Goal: Task Accomplishment & Management: Manage account settings

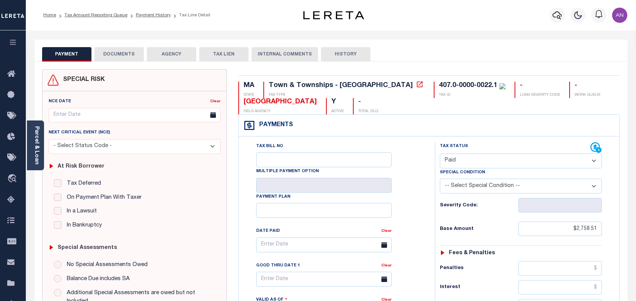
select select "PYD"
click at [144, 15] on link "Payment History" at bounding box center [153, 15] width 35 height 5
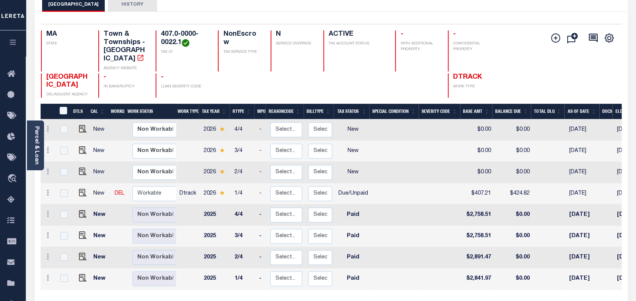
scroll to position [50, 0]
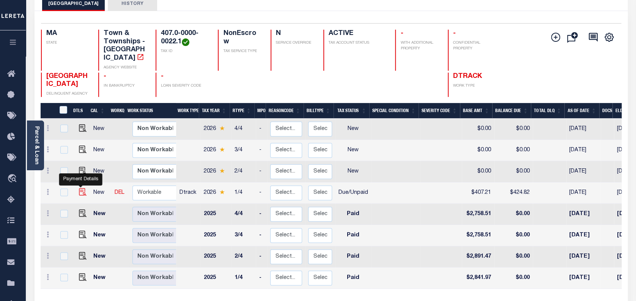
click at [82, 188] on img "" at bounding box center [83, 192] width 8 height 8
checkbox input "true"
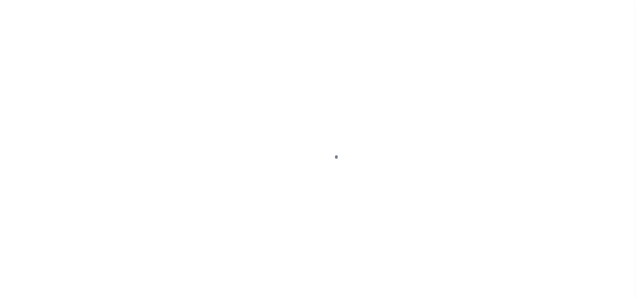
select select "DUE"
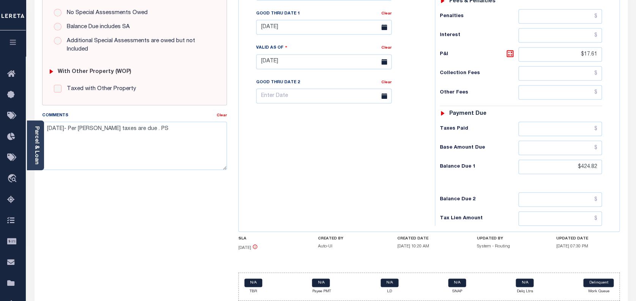
scroll to position [253, 0]
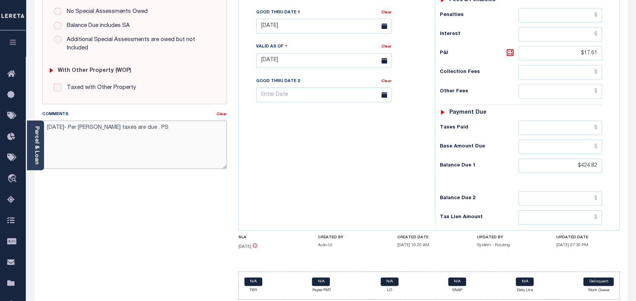
click at [158, 132] on textarea "08/21/2025- Per sara taxes are due . PS" at bounding box center [134, 144] width 185 height 48
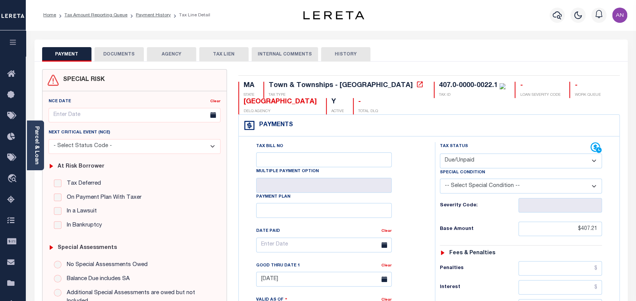
click at [128, 58] on button "DOCUMENTS" at bounding box center [119, 54] width 49 height 14
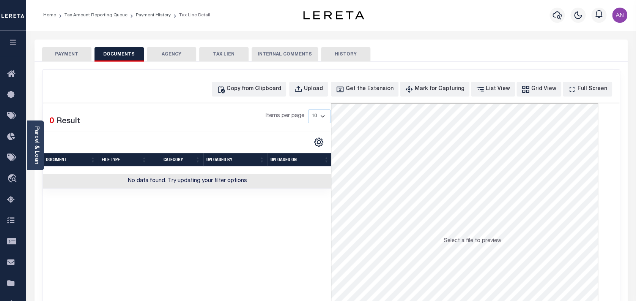
click at [88, 56] on button "PAYMENT" at bounding box center [66, 54] width 49 height 14
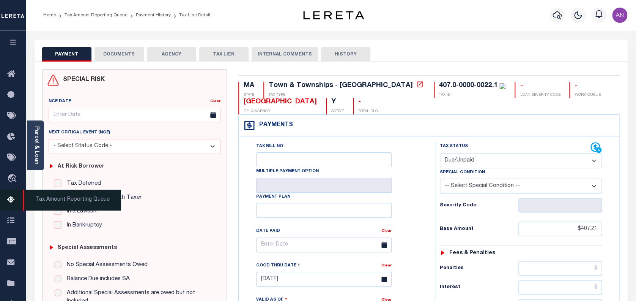
click at [11, 203] on icon at bounding box center [13, 199] width 12 height 9
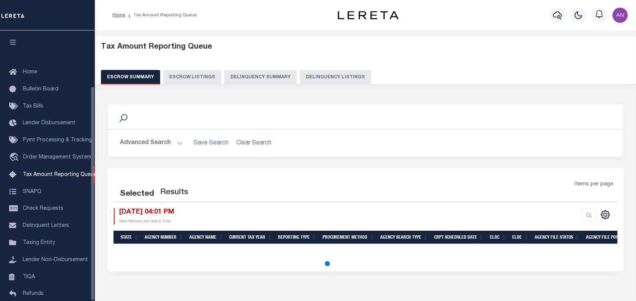
click at [333, 78] on button "Delinquency Listings" at bounding box center [335, 77] width 71 height 14
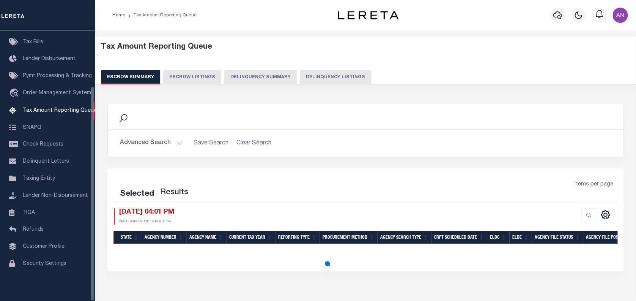
select select "100"
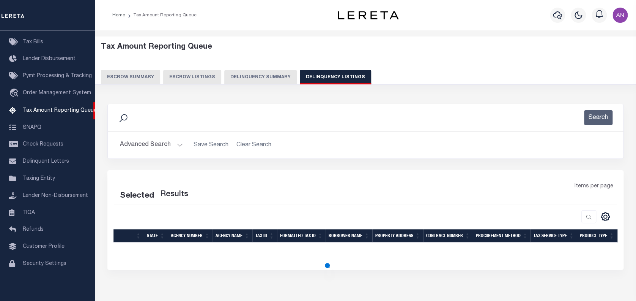
select select "100"
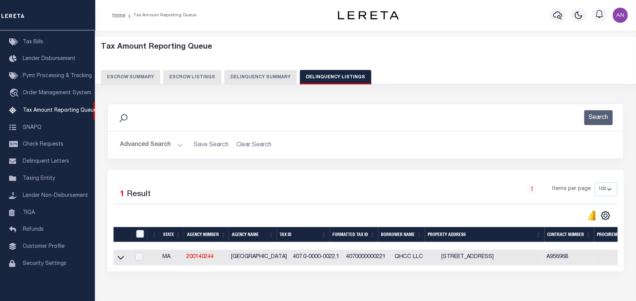
click at [138, 144] on button "Advanced Search" at bounding box center [151, 144] width 63 height 15
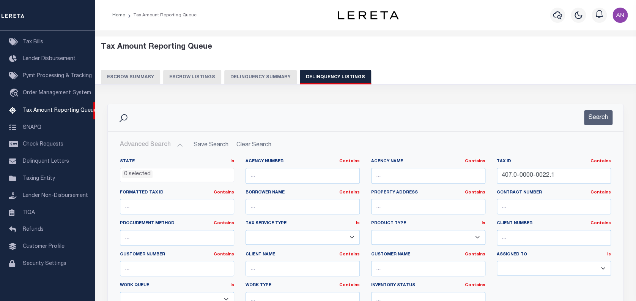
click at [191, 170] on ul "0 selected" at bounding box center [176, 173] width 113 height 10
click at [522, 178] on input "407.0-0000-0022.1" at bounding box center [554, 176] width 114 height 16
paste input "2"
type input "407.0-0000-0022.2"
click at [598, 122] on button "Search" at bounding box center [598, 117] width 28 height 15
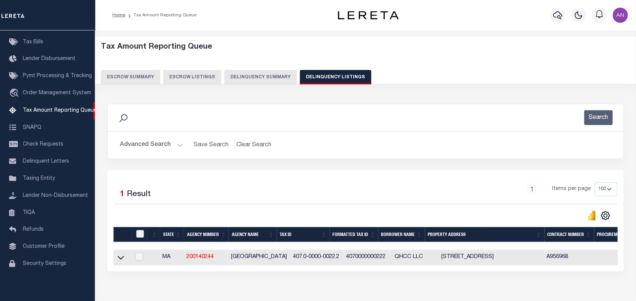
click at [116, 257] on td at bounding box center [121, 257] width 17 height 16
checkbox input "true"
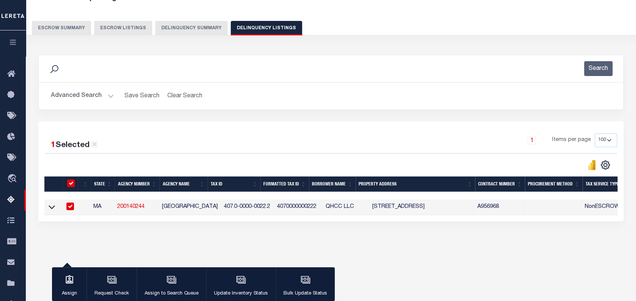
scroll to position [50, 0]
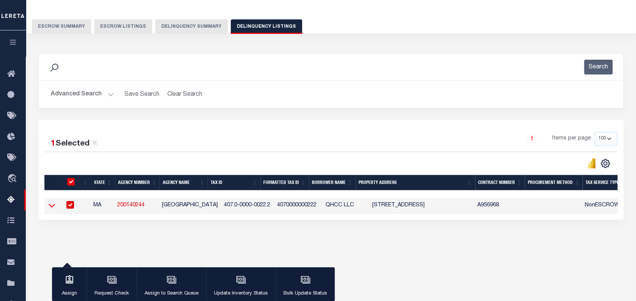
click at [55, 206] on icon at bounding box center [52, 205] width 6 height 8
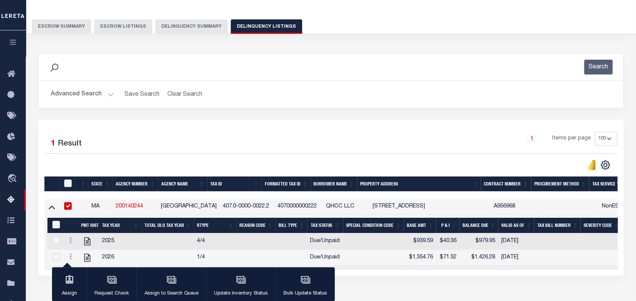
scroll to position [101, 0]
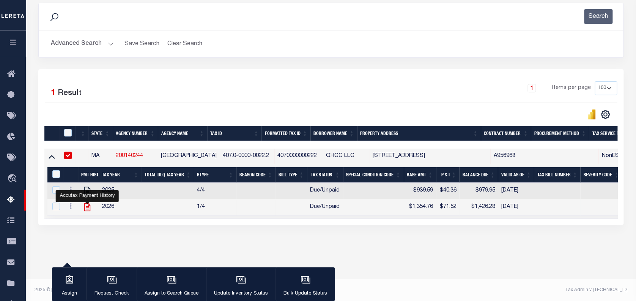
click at [88, 209] on icon "" at bounding box center [87, 207] width 10 height 10
checkbox input "true"
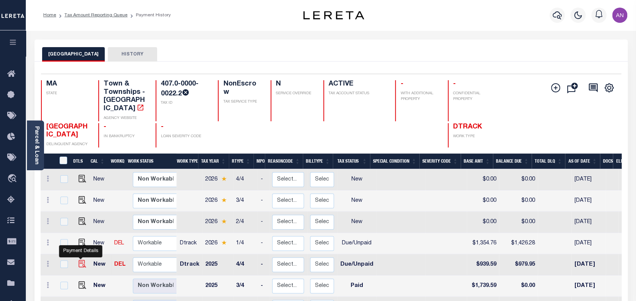
click at [81, 260] on img "" at bounding box center [83, 264] width 8 height 8
checkbox input "true"
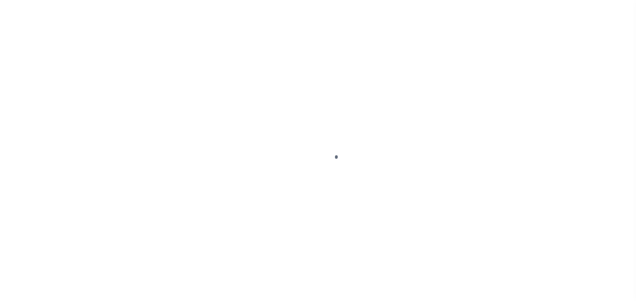
select select "DUE"
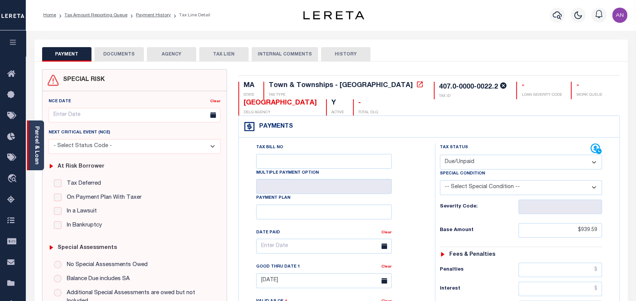
click at [39, 154] on div "Parcel & Loan" at bounding box center [35, 145] width 17 height 50
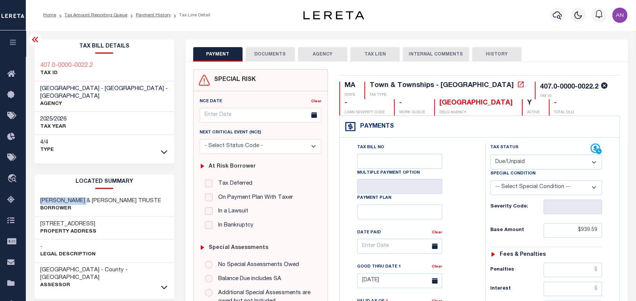
drag, startPoint x: 88, startPoint y: 192, endPoint x: 38, endPoint y: 194, distance: 50.5
click at [38, 194] on div "DONLIN GARRETT M. & DEBORAH A. TRUSTE Borrower" at bounding box center [105, 204] width 140 height 23
copy h3 "DONLIN GARRETT"
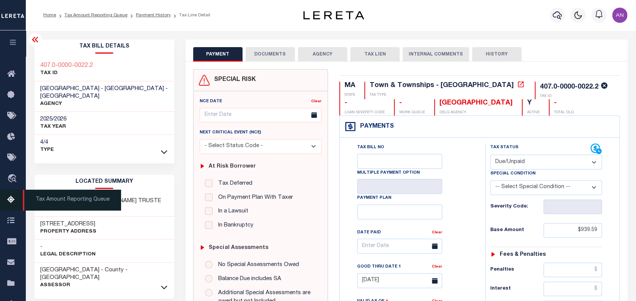
click at [12, 204] on icon at bounding box center [13, 199] width 12 height 9
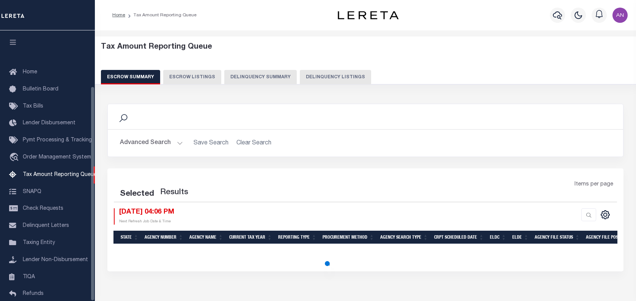
select select "100"
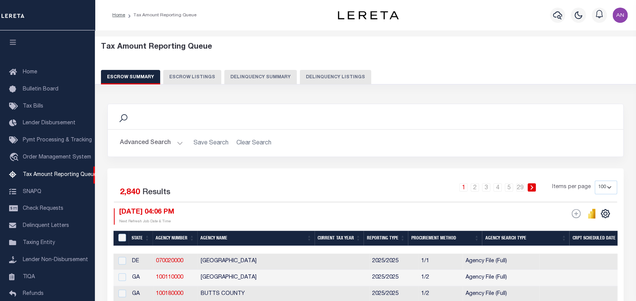
scroll to position [70, 0]
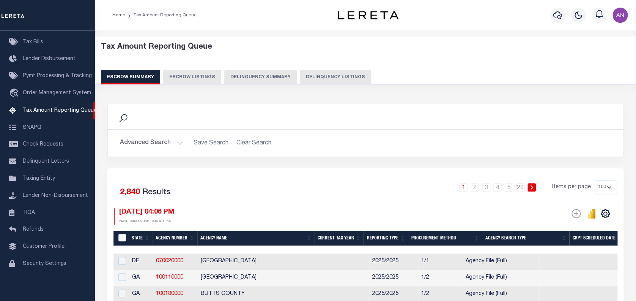
click at [316, 75] on button "Delinquency Listings" at bounding box center [335, 77] width 71 height 14
select select "100"
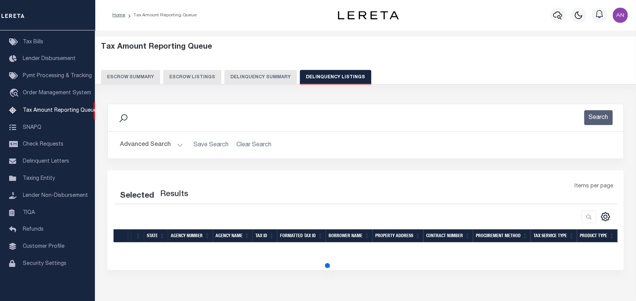
select select "100"
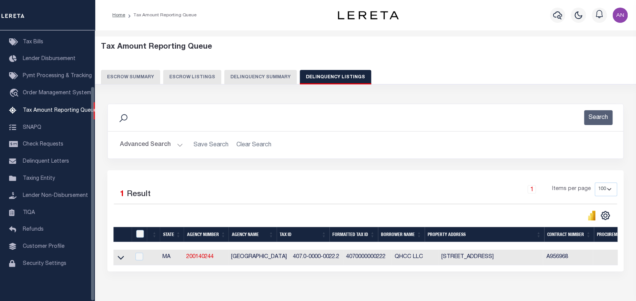
click at [120, 145] on button "Advanced Search" at bounding box center [151, 144] width 63 height 15
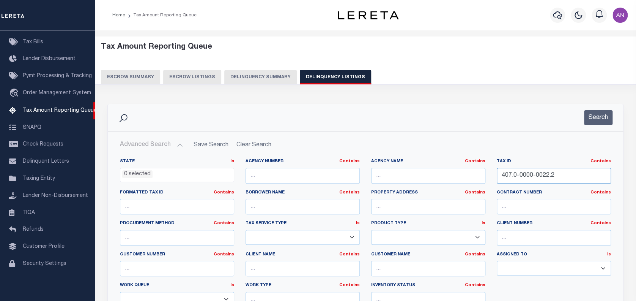
click at [517, 172] on input "407.0-0000-0022.2" at bounding box center [554, 176] width 114 height 16
paste input "D6-1A"
type input "D6-1A"
click at [594, 123] on button "Search" at bounding box center [598, 117] width 28 height 15
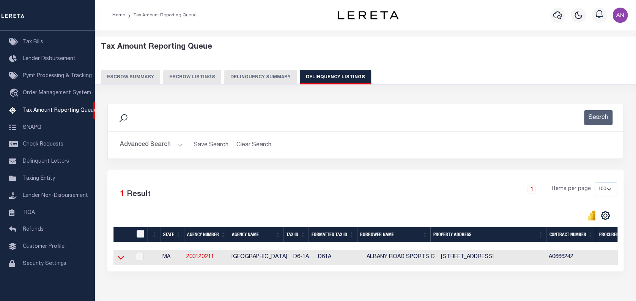
click at [120, 260] on icon at bounding box center [121, 257] width 6 height 8
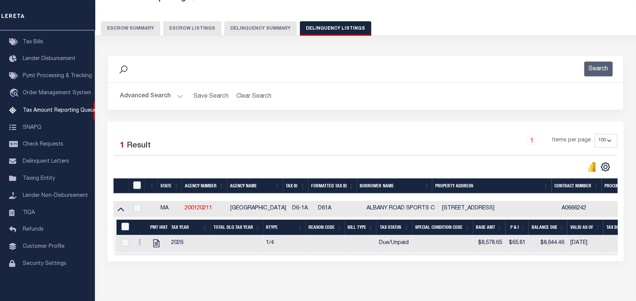
scroll to position [50, 0]
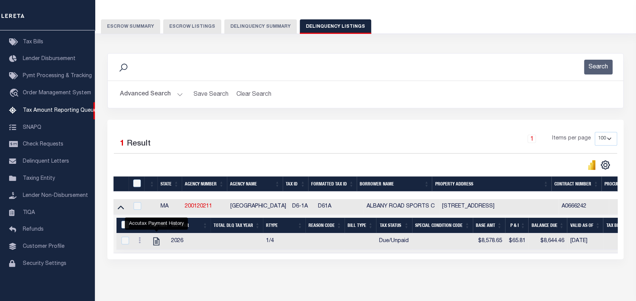
click at [151, 243] on link "" at bounding box center [156, 240] width 12 height 5
checkbox input "true"
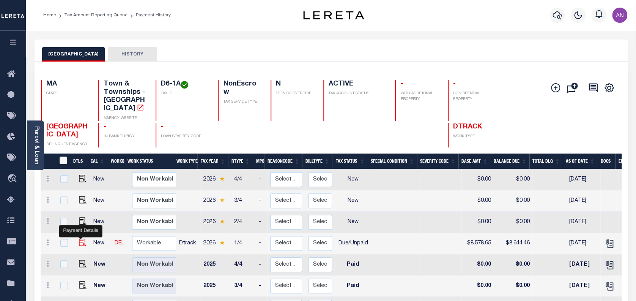
click at [83, 238] on img "" at bounding box center [83, 242] width 8 height 8
checkbox input "true"
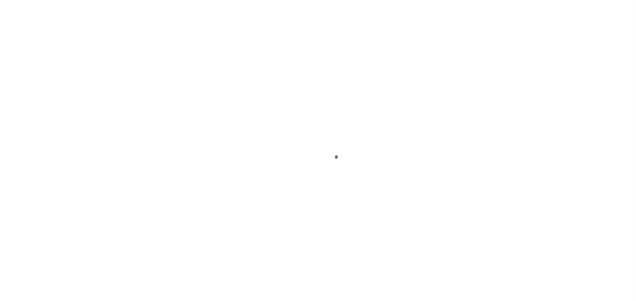
select select "DUE"
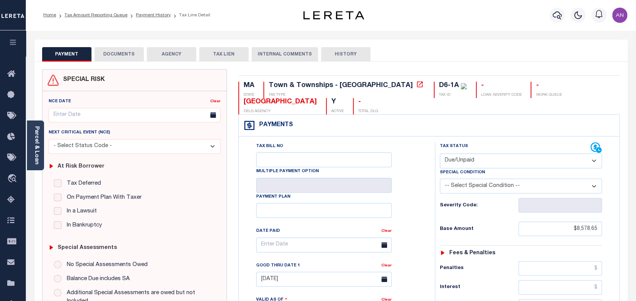
click at [353, 82] on div "Town & Townships - [GEOGRAPHIC_DATA]" at bounding box center [347, 86] width 156 height 8
click at [417, 87] on icon at bounding box center [420, 84] width 6 height 6
click at [416, 82] on icon at bounding box center [420, 84] width 8 height 8
click at [36, 157] on link "Parcel & Loan" at bounding box center [36, 145] width 5 height 38
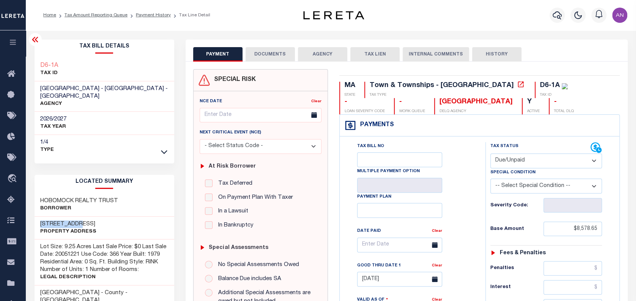
drag, startPoint x: 85, startPoint y: 216, endPoint x: 35, endPoint y: 216, distance: 49.7
click at [35, 216] on div "[STREET_ADDRESS] Property Address" at bounding box center [105, 227] width 140 height 23
copy h3 "132 HOBOMOCK"
click at [83, 197] on h3 "HOBOMOCK REALTY TRUST" at bounding box center [79, 201] width 78 height 8
drag, startPoint x: 96, startPoint y: 193, endPoint x: 35, endPoint y: 193, distance: 61.1
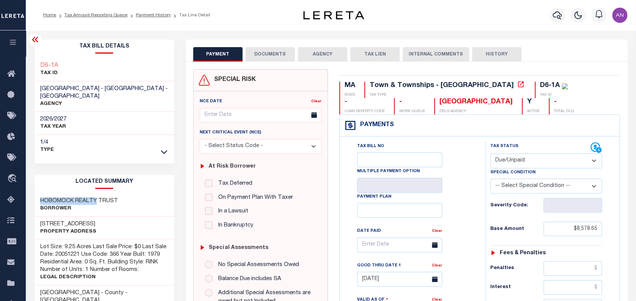
click at [35, 193] on div "HOBOMOCK REALTY TRUST Borrower" at bounding box center [105, 204] width 140 height 23
copy h3 "HOBOMOCK REALTY"
click at [267, 54] on button "DOCUMENTS" at bounding box center [270, 54] width 49 height 14
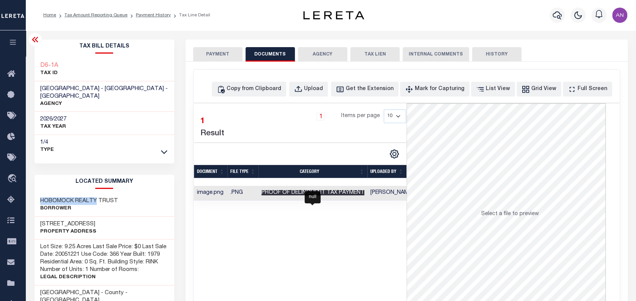
click at [338, 193] on span "Proof of Delinquent Tax Payment" at bounding box center [313, 192] width 103 height 5
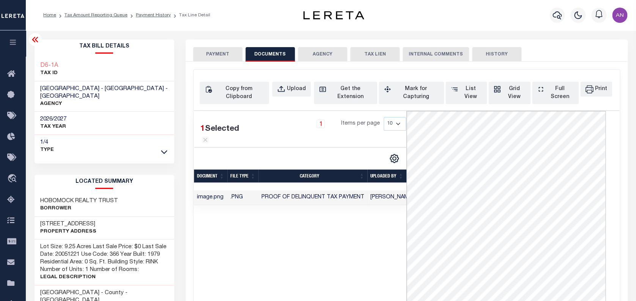
click at [223, 58] on button "PAYMENT" at bounding box center [217, 54] width 49 height 14
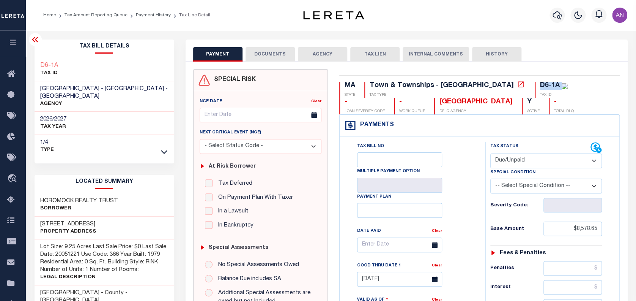
drag, startPoint x: 477, startPoint y: 84, endPoint x: 497, endPoint y: 84, distance: 20.5
click at [540, 84] on div "D6-1A" at bounding box center [554, 86] width 28 height 8
copy div "D6-1A"
click at [143, 15] on link "Payment History" at bounding box center [153, 15] width 35 height 5
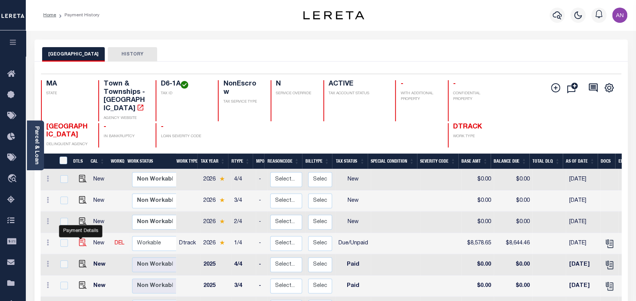
click at [82, 238] on img "" at bounding box center [83, 242] width 8 height 8
checkbox input "true"
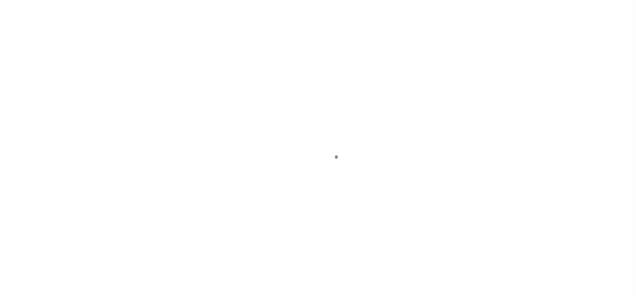
select select "DUE"
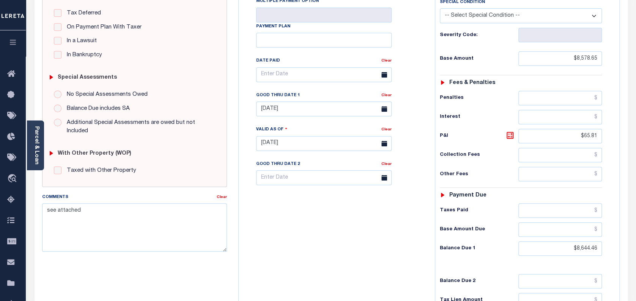
scroll to position [202, 0]
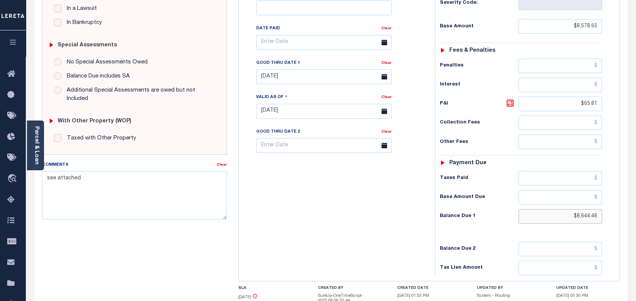
click at [585, 217] on input "$8,644.46" at bounding box center [560, 216] width 84 height 14
paste input "8,785.95"
type input "$8,785.95"
type input "[DATE]"
click at [509, 104] on icon at bounding box center [510, 102] width 9 height 9
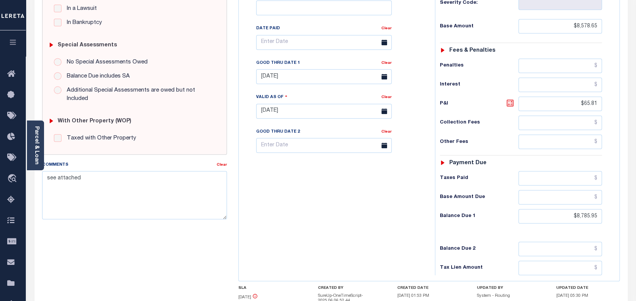
type input "$207.30"
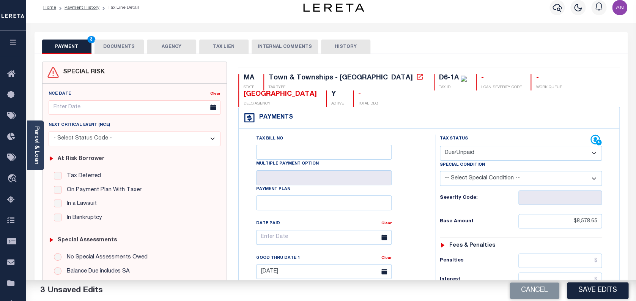
scroll to position [0, 0]
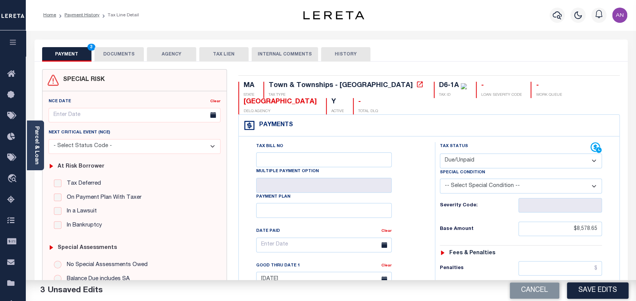
click at [113, 55] on button "DOCUMENTS" at bounding box center [119, 54] width 49 height 14
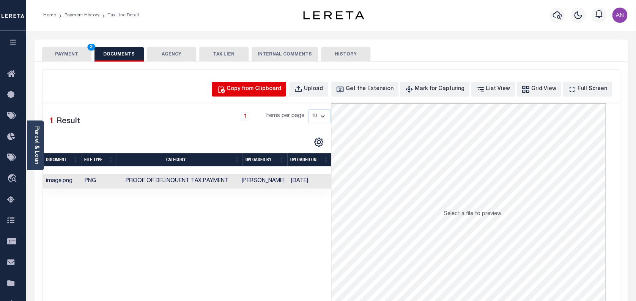
click at [255, 88] on div "Copy from Clipboard" at bounding box center [254, 89] width 55 height 8
select select "POP"
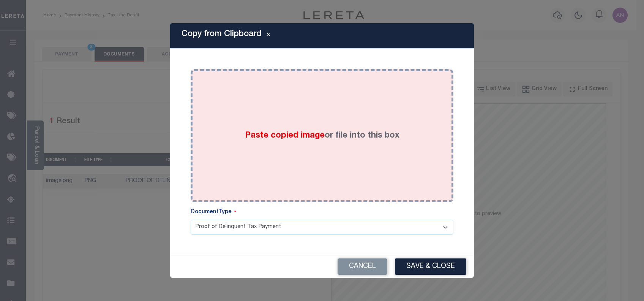
click at [375, 150] on div "Paste copied image or file into this box" at bounding box center [321, 135] width 251 height 121
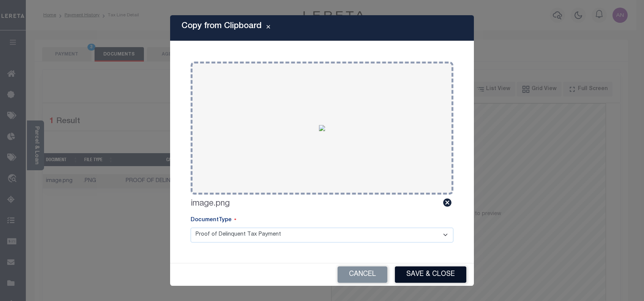
click at [421, 268] on button "Save & Close" at bounding box center [430, 274] width 71 height 16
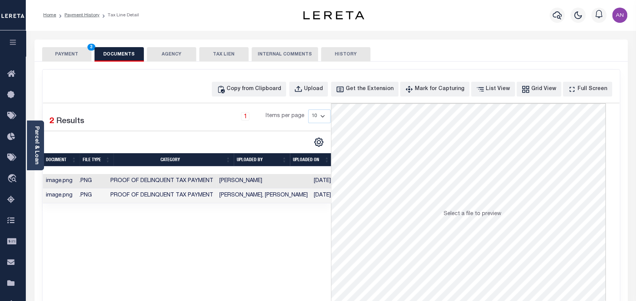
click at [69, 54] on button "PAYMENT 3" at bounding box center [66, 54] width 49 height 14
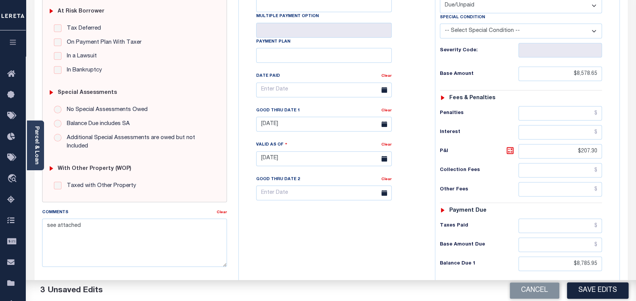
scroll to position [202, 0]
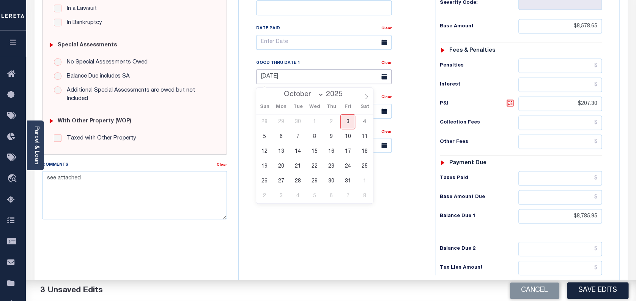
click at [316, 78] on input "08/31/2025" at bounding box center [324, 76] width 136 height 15
click at [347, 124] on span "3" at bounding box center [347, 121] width 15 height 15
type input "10/03/2025"
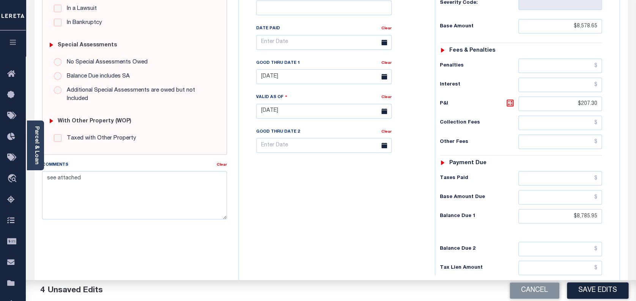
click at [377, 213] on div "Tax Bill No Multiple Payment Option Payment Plan Clear" at bounding box center [335, 107] width 189 height 335
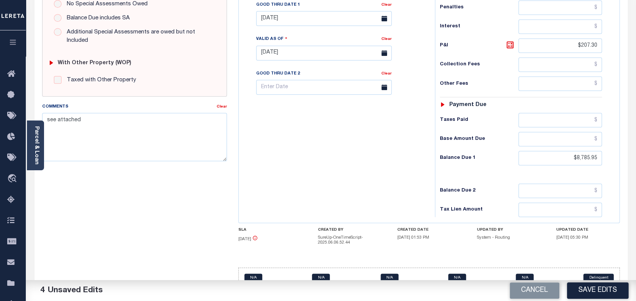
scroll to position [276, 0]
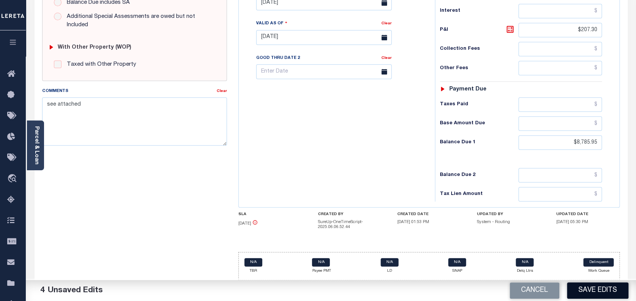
click at [598, 290] on button "Save Edits" at bounding box center [597, 290] width 61 height 16
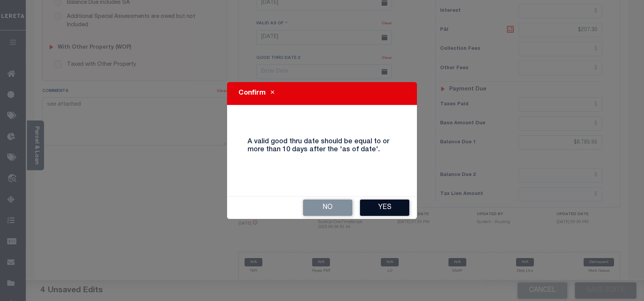
click at [395, 213] on button "Yes" at bounding box center [384, 207] width 49 height 16
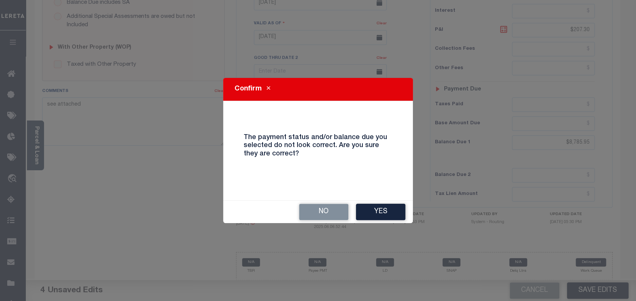
click at [395, 213] on button "Yes" at bounding box center [380, 211] width 49 height 16
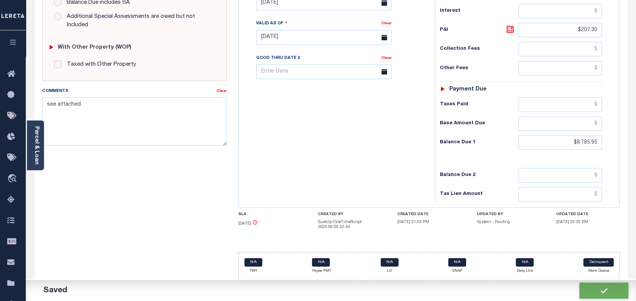
checkbox input "false"
type input "$8,578.65"
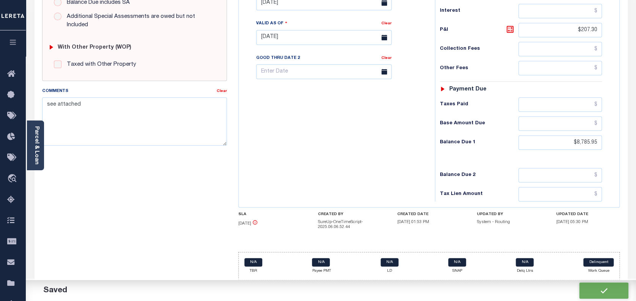
type input "$207.3"
type input "$8,785.95"
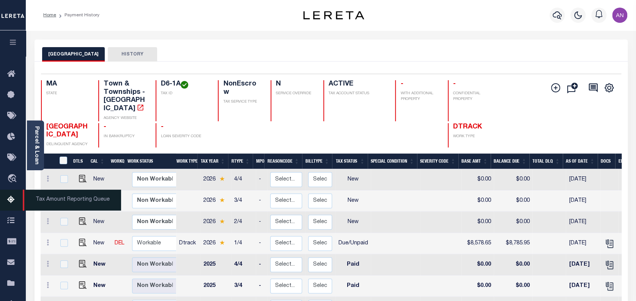
click at [11, 202] on icon at bounding box center [13, 199] width 12 height 9
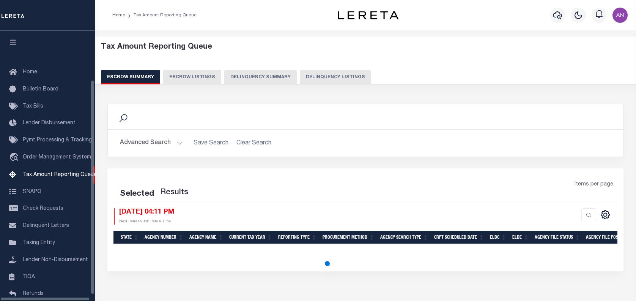
click at [330, 80] on button "Delinquency Listings" at bounding box center [335, 77] width 71 height 14
select select "100"
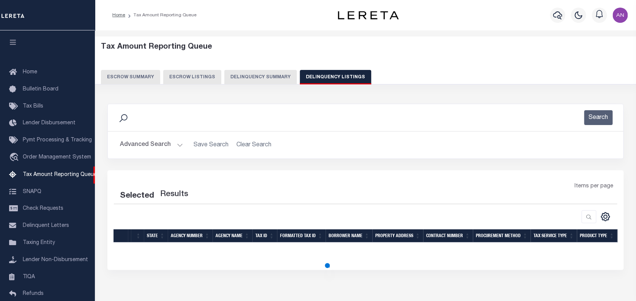
select select "100"
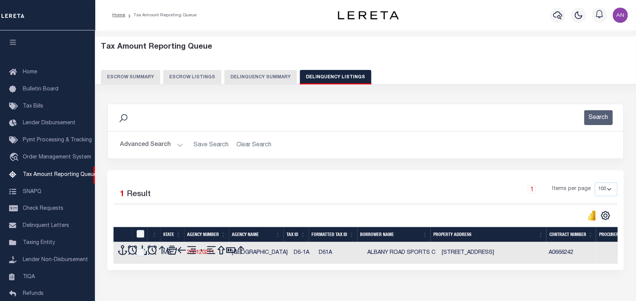
scroll to position [62, 0]
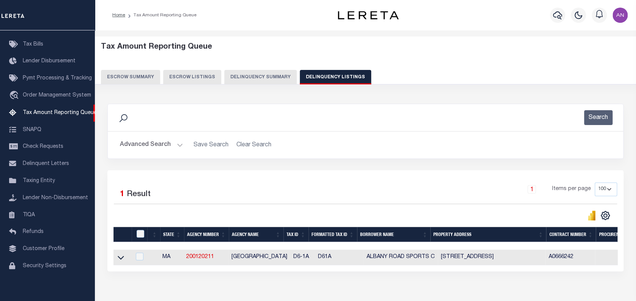
click at [146, 142] on button "Advanced Search" at bounding box center [151, 144] width 63 height 15
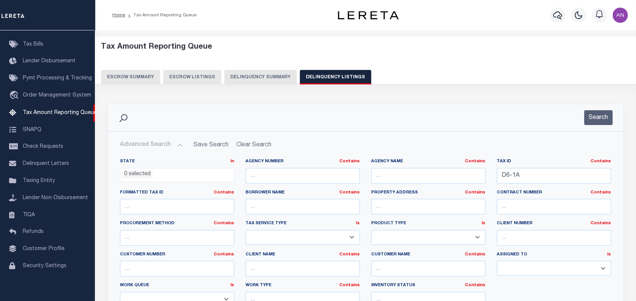
click at [146, 142] on button "Advanced Search" at bounding box center [151, 144] width 63 height 15
click at [147, 144] on button "Advanced Search" at bounding box center [151, 144] width 63 height 15
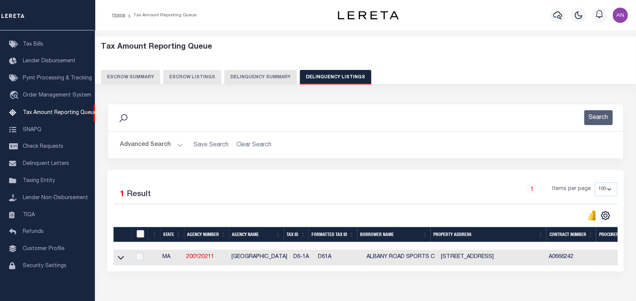
click at [139, 234] on input "checkbox" at bounding box center [141, 234] width 8 height 8
checkbox input "true"
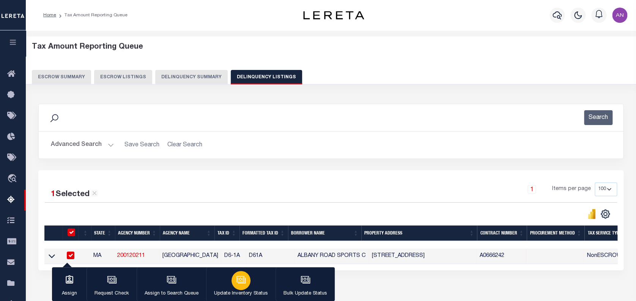
click at [236, 283] on icon "button" at bounding box center [241, 279] width 10 height 10
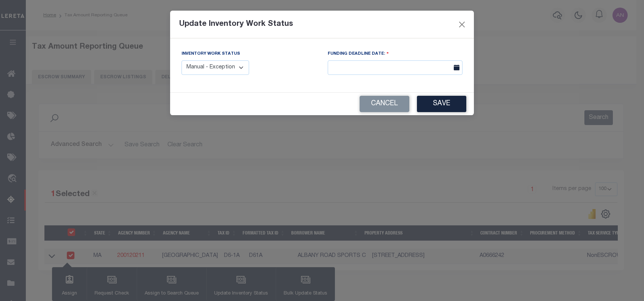
click at [225, 65] on select "Manual - Exception Pended - Awaiting Search Late Add Exception Completed" at bounding box center [215, 67] width 68 height 15
select select "4"
click at [181, 60] on select "Manual - Exception Pended - Awaiting Search Late Add Exception Completed" at bounding box center [215, 67] width 68 height 15
click at [450, 108] on button "Save" at bounding box center [441, 104] width 49 height 16
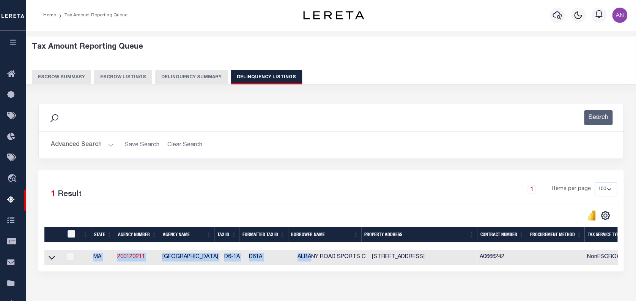
drag, startPoint x: 304, startPoint y: 264, endPoint x: 432, endPoint y: 268, distance: 128.0
click at [432, 265] on div "State Agency Number Agency Name Tax ID Formatted Tax ID Borrower Name Property …" at bounding box center [330, 257] width 573 height 16
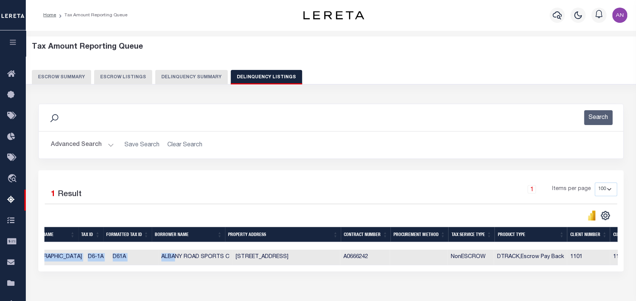
scroll to position [0, 0]
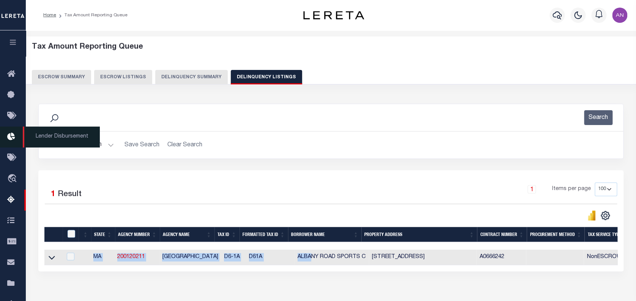
click at [82, 142] on span "Lender Disbursement" at bounding box center [61, 136] width 77 height 21
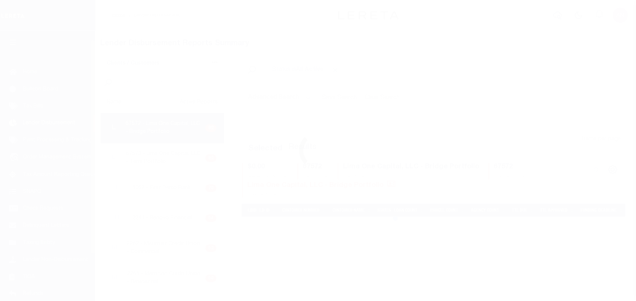
scroll to position [13, 0]
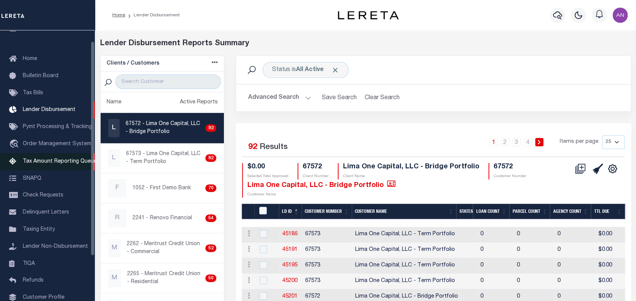
click at [52, 164] on span "Tax Amount Reporting Queue" at bounding box center [60, 161] width 74 height 5
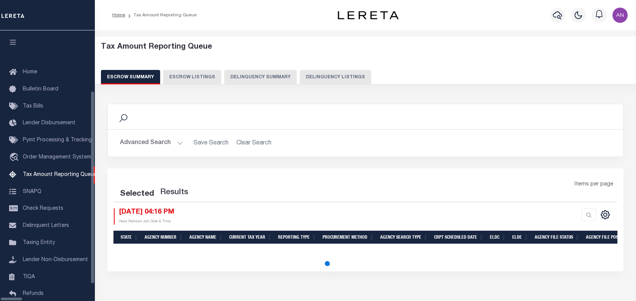
click at [310, 76] on button "Delinquency Listings" at bounding box center [335, 77] width 71 height 14
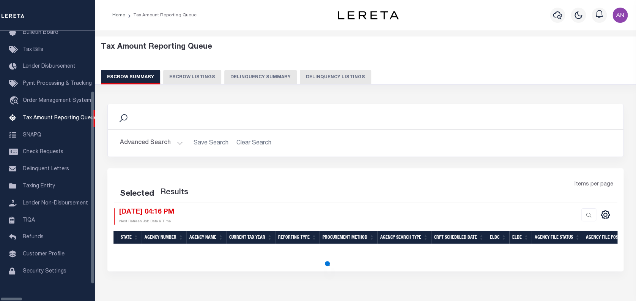
select select "100"
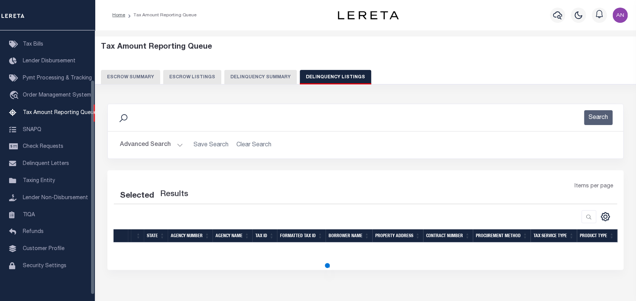
select select "100"
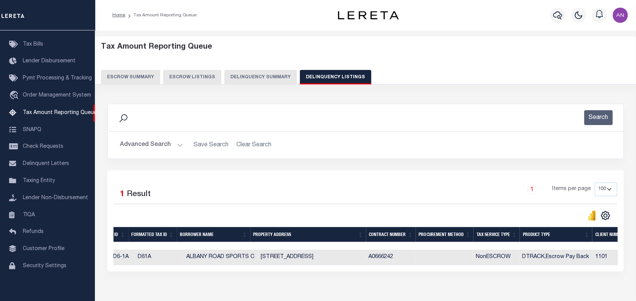
scroll to position [0, 0]
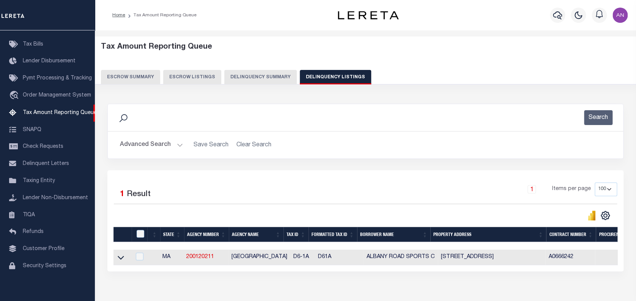
click at [153, 148] on button "Advanced Search" at bounding box center [151, 144] width 63 height 15
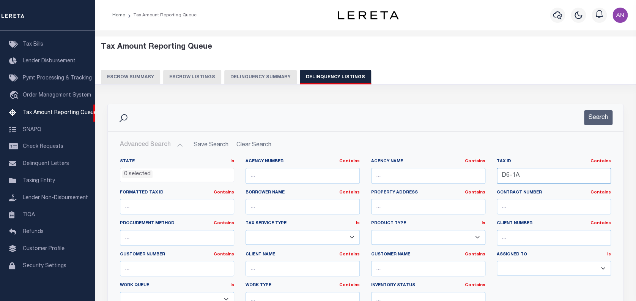
click at [567, 179] on input "D6-1A" at bounding box center [554, 176] width 114 height 16
paste input "004429"
type input "004429"
click at [592, 124] on button "Search" at bounding box center [598, 117] width 28 height 15
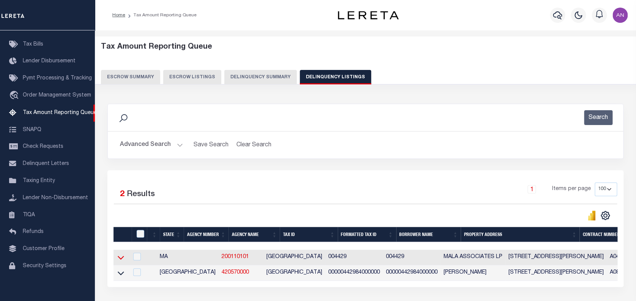
click at [121, 258] on icon at bounding box center [121, 257] width 6 height 8
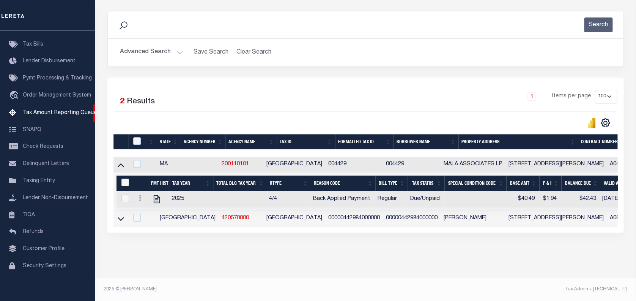
scroll to position [99, 0]
click at [158, 194] on icon "" at bounding box center [157, 199] width 10 height 10
checkbox input "true"
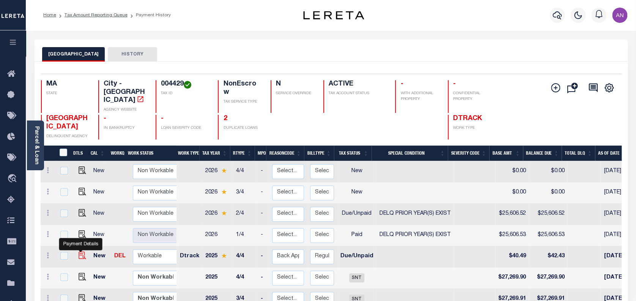
click at [84, 251] on img "" at bounding box center [83, 255] width 8 height 8
checkbox input "true"
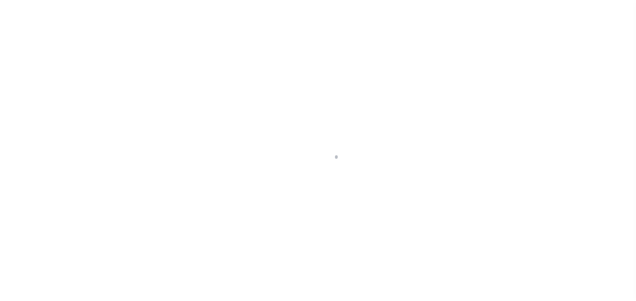
select select "DUE"
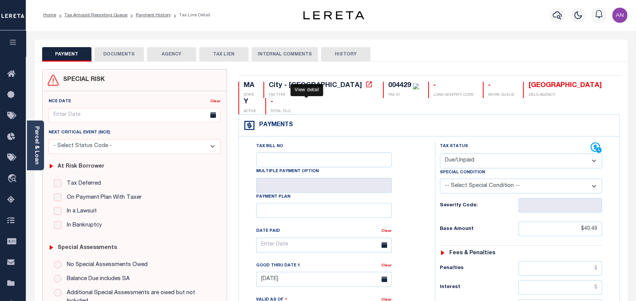
click at [366, 85] on icon at bounding box center [369, 84] width 6 height 6
click at [37, 137] on link "Parcel & Loan" at bounding box center [36, 145] width 5 height 38
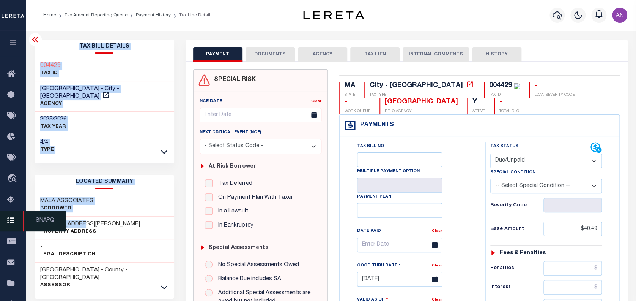
drag, startPoint x: 83, startPoint y: 214, endPoint x: 24, endPoint y: 215, distance: 58.5
click at [24, 215] on div "Home Tax Amount Reporting Queue Payment History Tax Line Detail Profile Sign out" at bounding box center [318, 287] width 636 height 575
click at [99, 206] on div "MALA ASSOCIATES Borrower" at bounding box center [105, 204] width 140 height 23
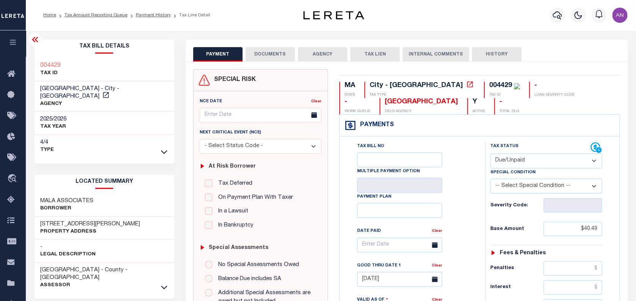
click at [82, 220] on h3 "[STREET_ADDRESS][PERSON_NAME]" at bounding box center [90, 224] width 100 height 8
drag, startPoint x: 83, startPoint y: 215, endPoint x: 42, endPoint y: 217, distance: 41.4
click at [42, 220] on h3 "[STREET_ADDRESS][PERSON_NAME]" at bounding box center [90, 224] width 100 height 8
click at [75, 220] on h3 "[STREET_ADDRESS][PERSON_NAME]" at bounding box center [90, 224] width 100 height 8
drag, startPoint x: 81, startPoint y: 213, endPoint x: 30, endPoint y: 215, distance: 50.5
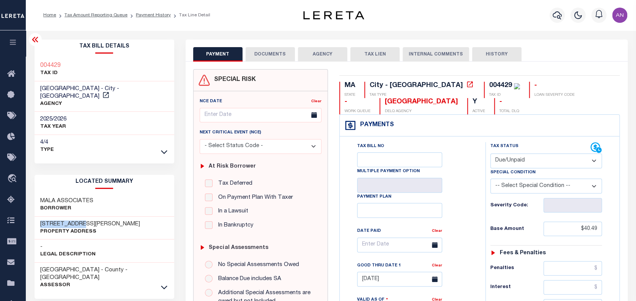
click at [30, 215] on div "Tax Bill Details 004429 TAX ID AGENCY -" at bounding box center [104, 307] width 151 height 536
copy h3 "1150 HANCOCK"
drag, startPoint x: 91, startPoint y: 193, endPoint x: 39, endPoint y: 194, distance: 52.0
click at [40, 197] on h3 "MALA ASSOCIATES" at bounding box center [66, 201] width 53 height 8
copy h3 "MALA ASSOCIATES"
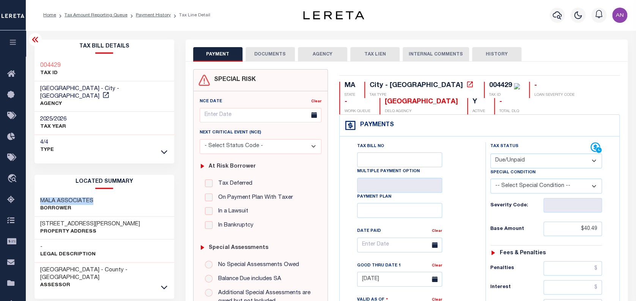
click at [282, 51] on button "DOCUMENTS" at bounding box center [270, 54] width 49 height 14
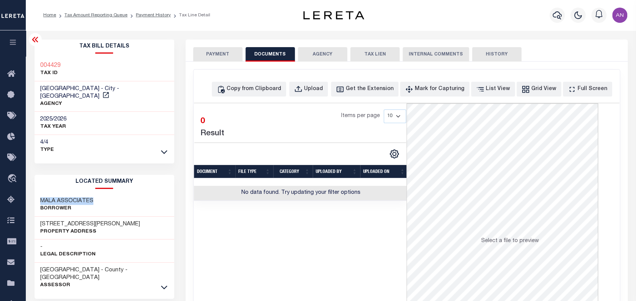
click at [214, 49] on button "PAYMENT" at bounding box center [217, 54] width 49 height 14
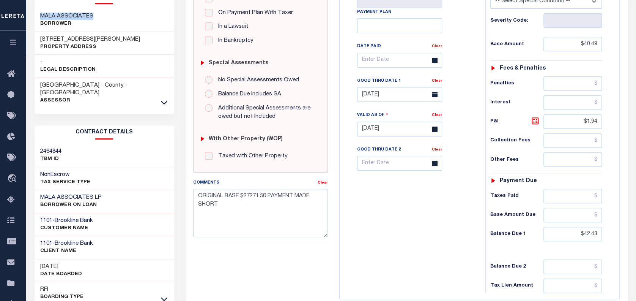
scroll to position [171, 0]
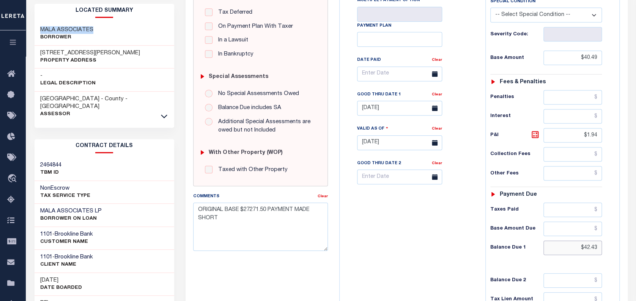
click at [597, 246] on input "$42.43" at bounding box center [573, 247] width 58 height 14
type input "$42.90"
type input "[DATE]"
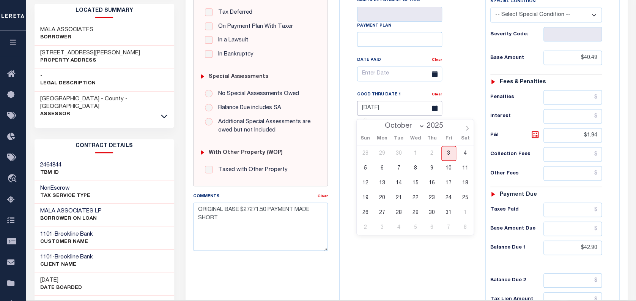
click at [392, 109] on input "08/29/2025" at bounding box center [399, 108] width 85 height 15
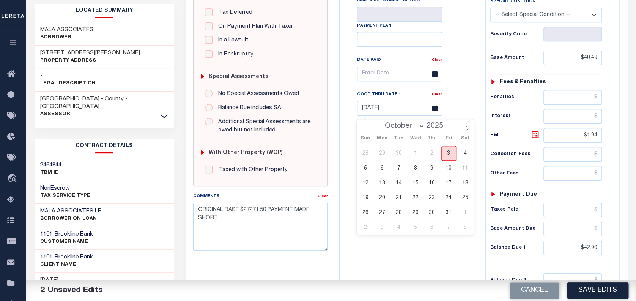
click at [447, 151] on span "3" at bounding box center [448, 153] width 15 height 15
type input "[DATE]"
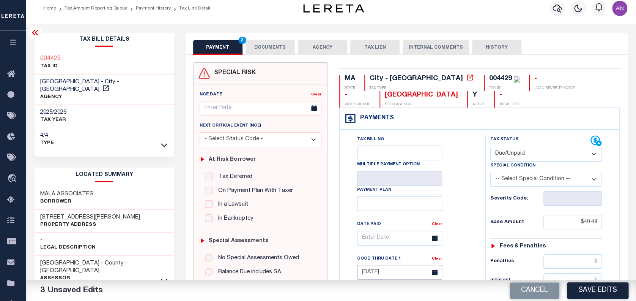
scroll to position [0, 0]
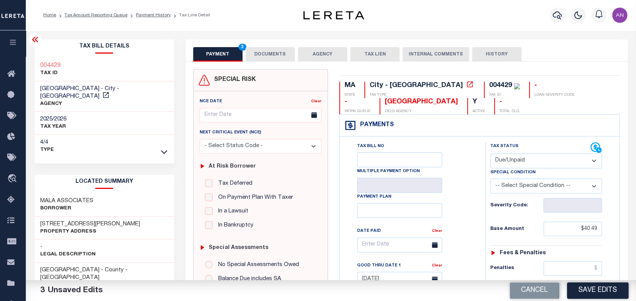
click at [274, 56] on button "DOCUMENTS" at bounding box center [270, 54] width 49 height 14
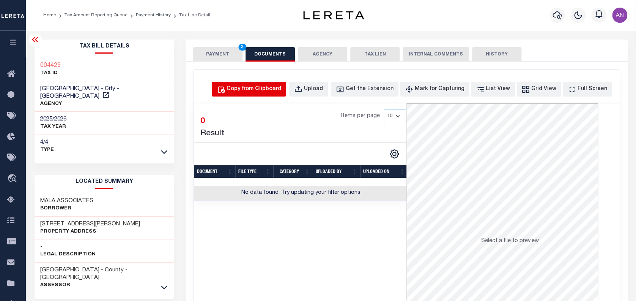
click at [265, 82] on button "Copy from Clipboard" at bounding box center [249, 89] width 74 height 15
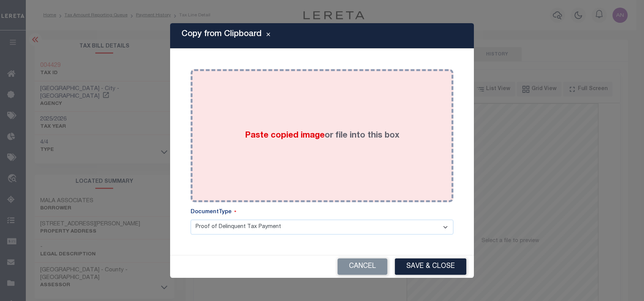
click at [331, 99] on div "Paste copied image or file into this box" at bounding box center [321, 135] width 251 height 121
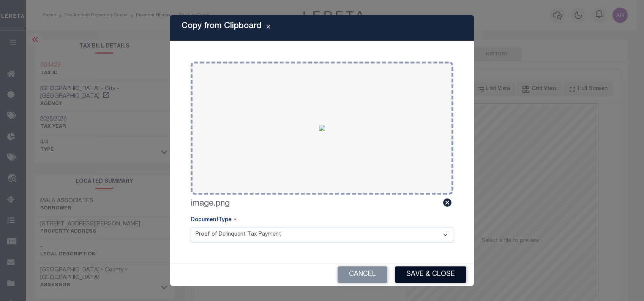
click at [415, 276] on button "Save & Close" at bounding box center [430, 274] width 71 height 16
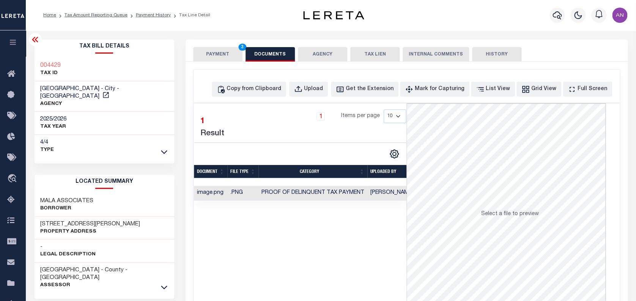
click at [223, 52] on button "PAYMENT 3" at bounding box center [217, 54] width 49 height 14
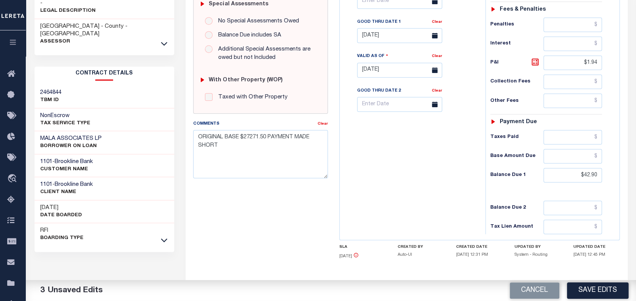
scroll to position [253, 0]
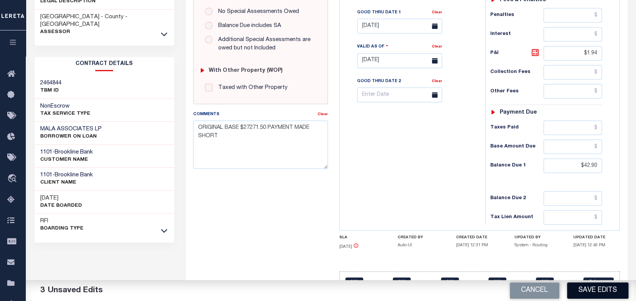
click at [604, 293] on button "Save Edits" at bounding box center [597, 290] width 61 height 16
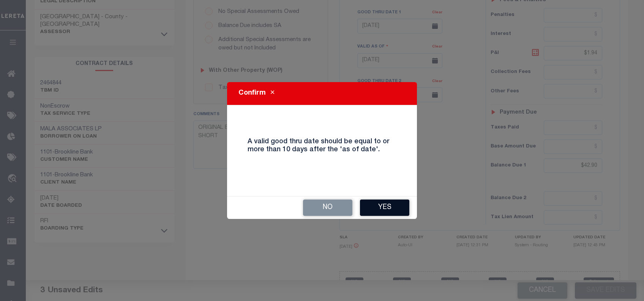
click at [383, 200] on button "Yes" at bounding box center [384, 207] width 49 height 16
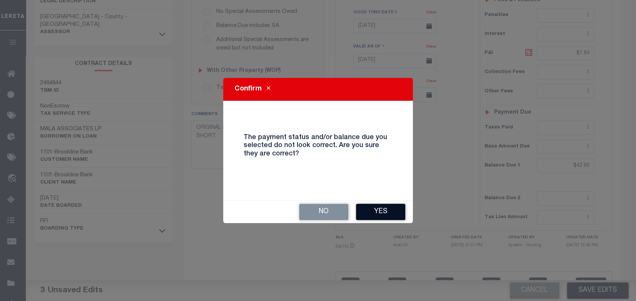
click at [383, 214] on button "Yes" at bounding box center [380, 211] width 49 height 16
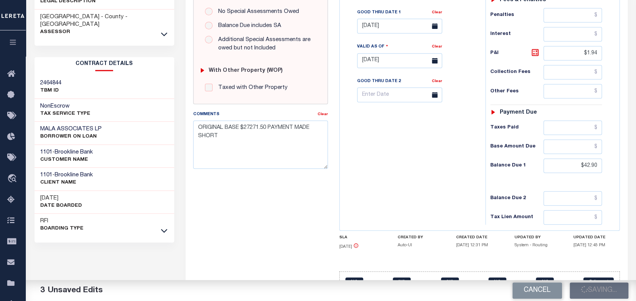
checkbox input "false"
type input "$40.49"
type input "$1.94"
type input "$42.9"
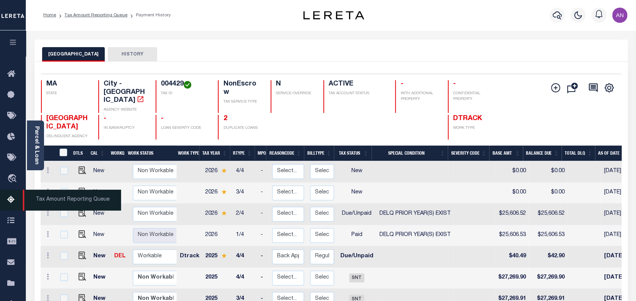
click at [10, 203] on icon at bounding box center [13, 199] width 12 height 9
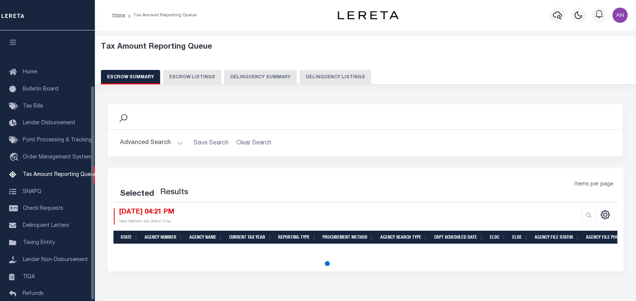
click at [323, 78] on button "Delinquency Listings" at bounding box center [335, 77] width 71 height 14
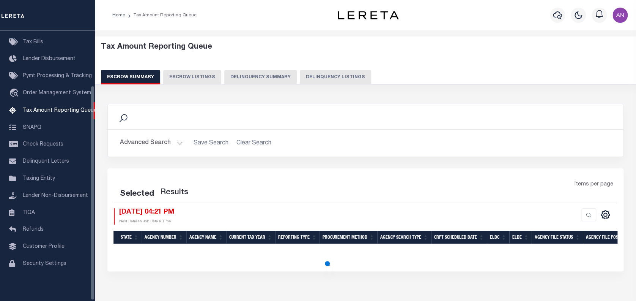
select select "100"
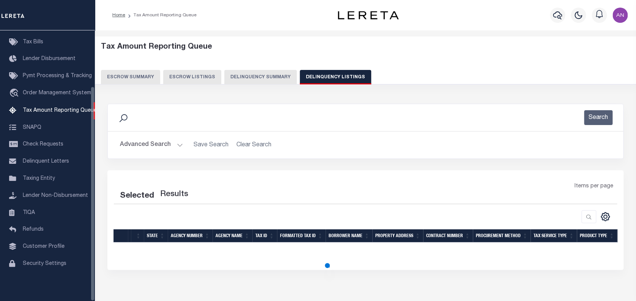
select select "100"
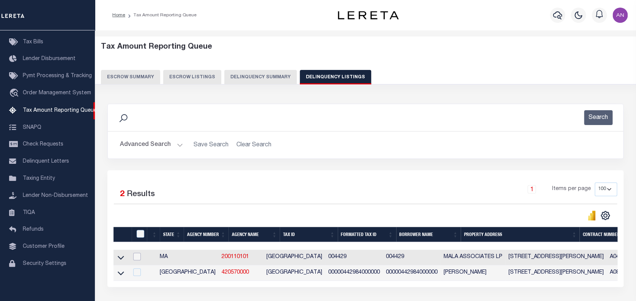
click at [139, 258] on input "checkbox" at bounding box center [137, 256] width 8 height 8
checkbox input "true"
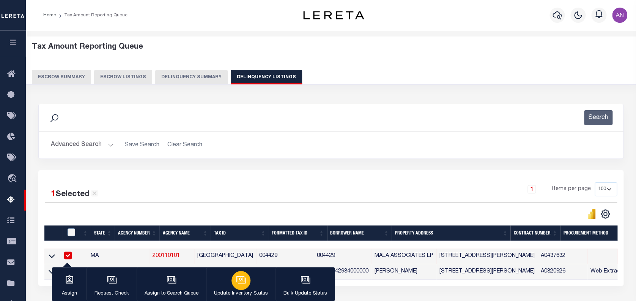
click at [236, 290] on p "Update Inventory Status" at bounding box center [241, 294] width 54 height 8
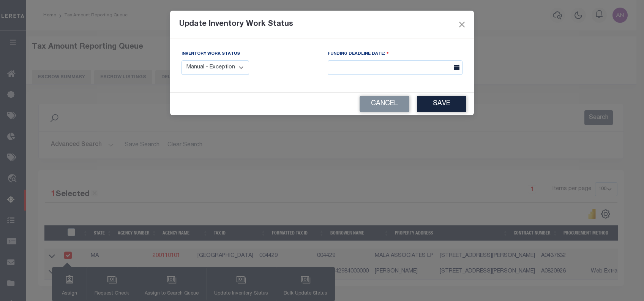
click at [234, 68] on select "Manual - Exception Pended - Awaiting Search Late Add Exception Completed" at bounding box center [215, 67] width 68 height 15
click at [181, 60] on select "Manual - Exception Pended - Awaiting Search Late Add Exception Completed" at bounding box center [215, 67] width 68 height 15
click at [422, 104] on button "Save" at bounding box center [441, 104] width 49 height 16
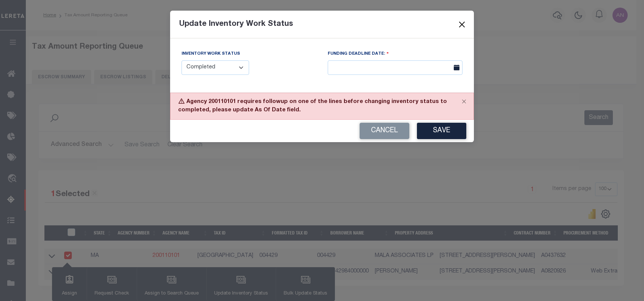
click at [458, 24] on button "Close" at bounding box center [462, 24] width 10 height 10
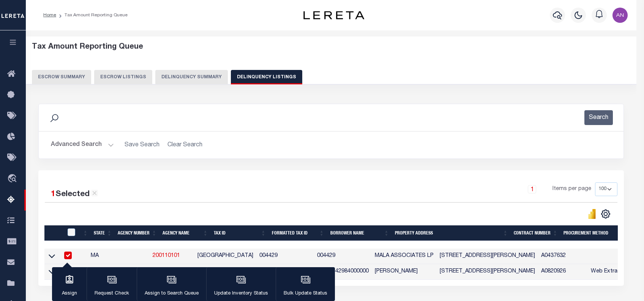
select select "1"
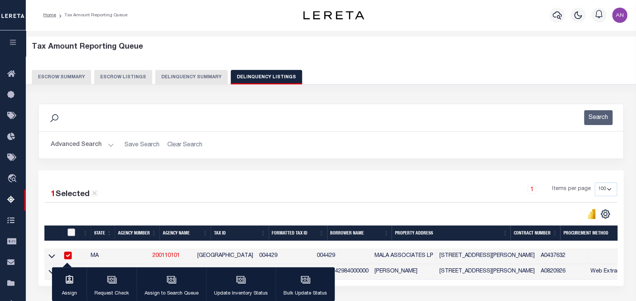
click at [68, 231] on input "checkbox" at bounding box center [72, 232] width 8 height 8
checkbox input "true"
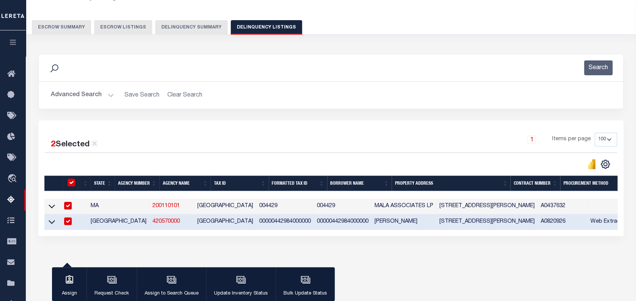
scroll to position [50, 0]
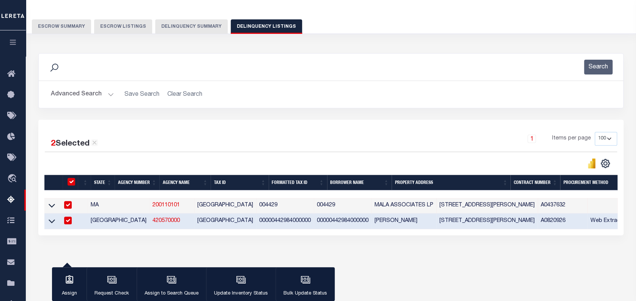
click at [69, 222] on input "checkbox" at bounding box center [68, 220] width 8 height 8
checkbox input "false"
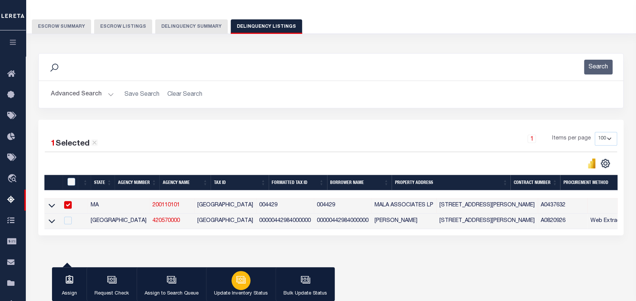
click at [249, 288] on button "Update Inventory Status" at bounding box center [240, 284] width 69 height 34
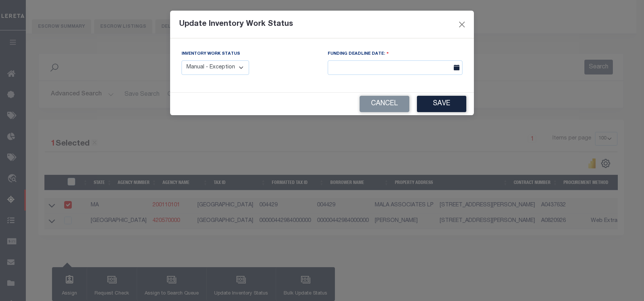
click at [233, 67] on select "Manual - Exception Pended - Awaiting Search Late Add Exception Completed" at bounding box center [215, 67] width 68 height 15
select select "4"
click at [181, 60] on select "Manual - Exception Pended - Awaiting Search Late Add Exception Completed" at bounding box center [215, 67] width 68 height 15
click at [428, 105] on button "Save" at bounding box center [441, 104] width 49 height 16
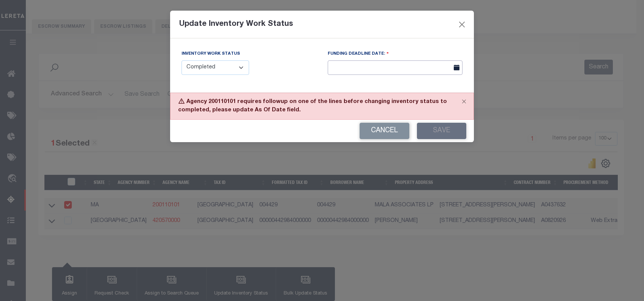
click at [382, 66] on input "text" at bounding box center [395, 67] width 135 height 15
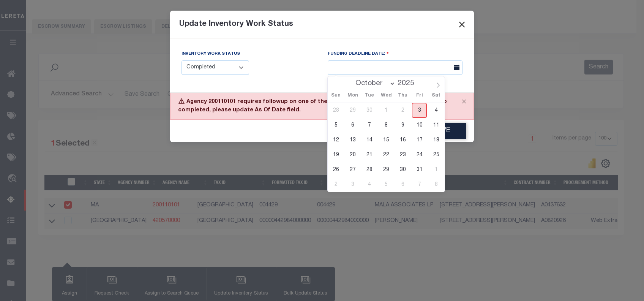
click at [416, 109] on span "3" at bounding box center [419, 110] width 15 height 15
type input "[DATE]"
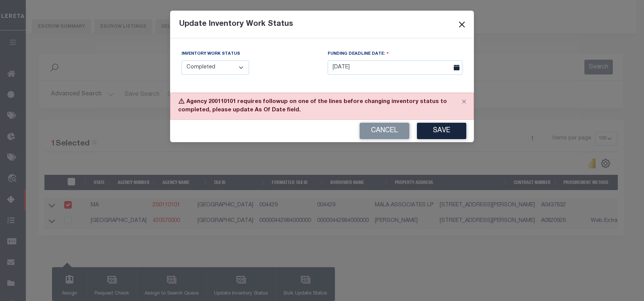
click at [464, 27] on button "Close" at bounding box center [462, 24] width 10 height 10
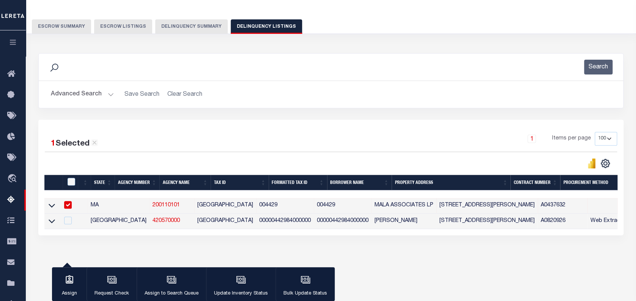
click at [55, 36] on div "Tax Amount Reporting Queue Escrow Summary Escrow Listings Delinquency Summary" at bounding box center [331, 16] width 625 height 60
click at [86, 98] on button "Advanced Search" at bounding box center [82, 94] width 63 height 15
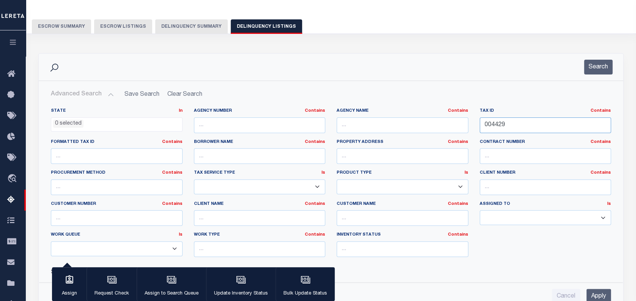
click at [488, 124] on input "004429" at bounding box center [546, 125] width 132 height 16
paste input "18000"
type input "018000"
click at [594, 66] on button "Search" at bounding box center [598, 67] width 28 height 15
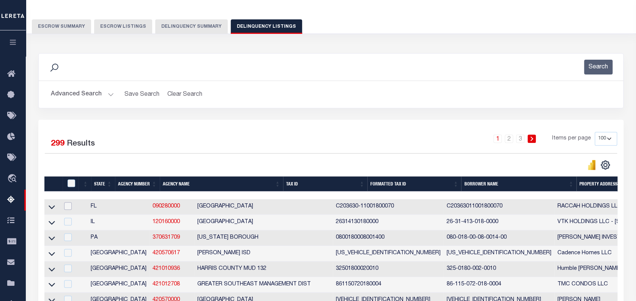
click at [69, 203] on input "checkbox" at bounding box center [68, 206] width 8 height 8
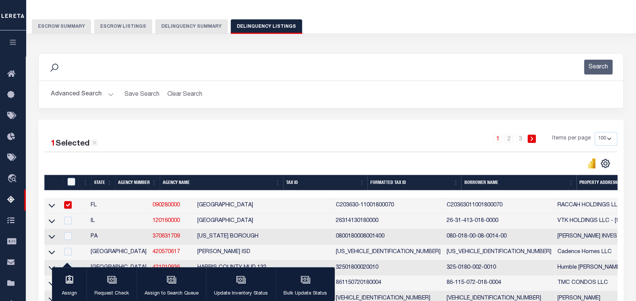
click at [69, 203] on input "checkbox" at bounding box center [68, 205] width 8 height 8
checkbox input "false"
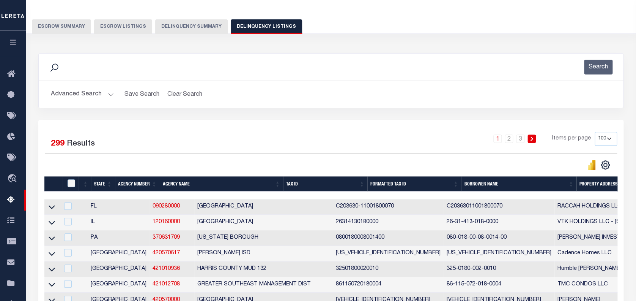
click at [74, 95] on button "Advanced Search" at bounding box center [82, 94] width 63 height 15
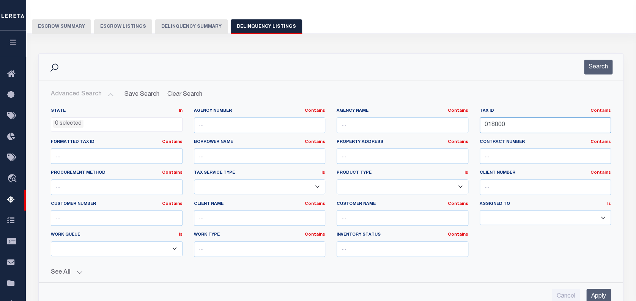
click at [509, 124] on input "018000" at bounding box center [546, 125] width 132 height 16
click at [604, 69] on button "Search" at bounding box center [598, 67] width 28 height 15
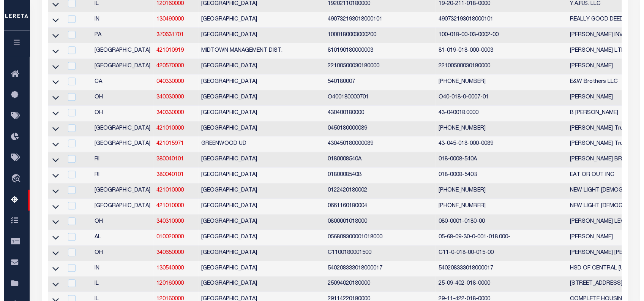
scroll to position [0, 0]
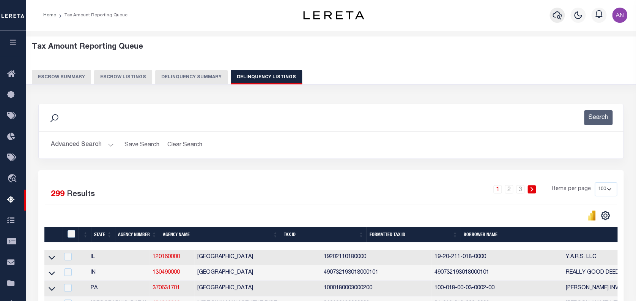
click at [551, 18] on button "button" at bounding box center [557, 15] width 15 height 15
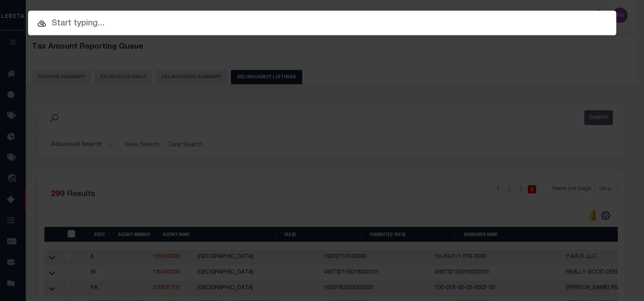
click at [422, 28] on input "text" at bounding box center [322, 23] width 588 height 13
paste input "1747026352"
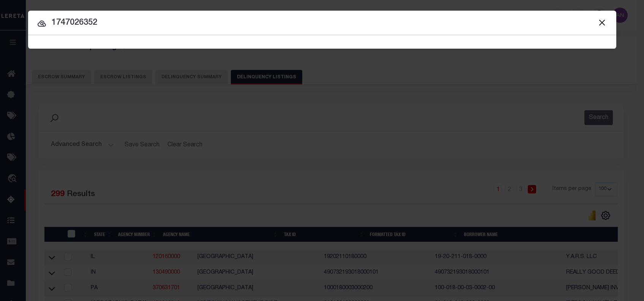
type input "1747026352"
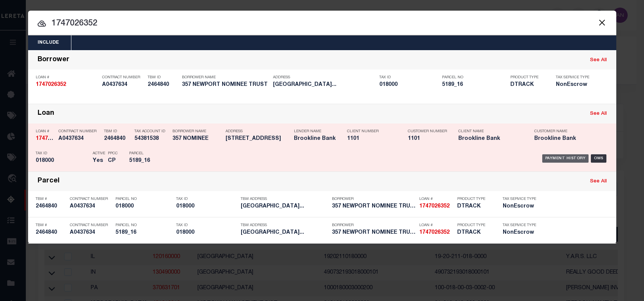
click at [556, 156] on div "Payment History" at bounding box center [565, 158] width 47 height 8
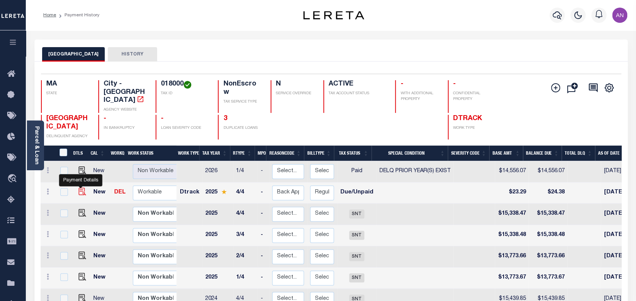
click at [80, 188] on img "" at bounding box center [83, 192] width 8 height 8
checkbox input "true"
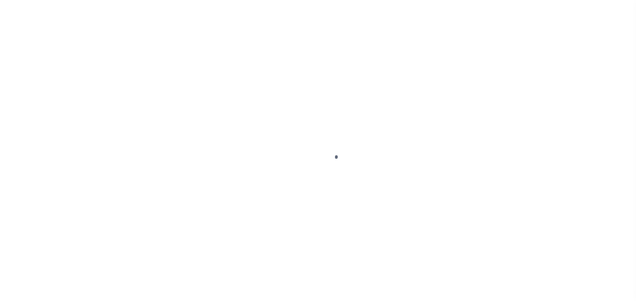
select select "DUE"
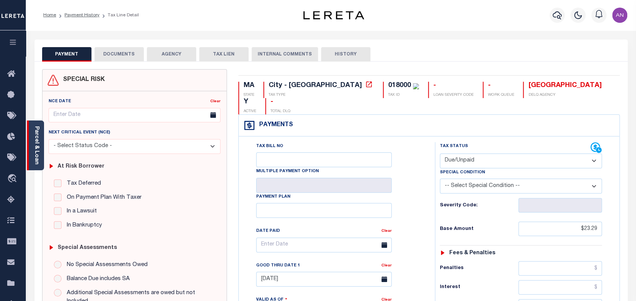
click at [41, 146] on div "Parcel & Loan" at bounding box center [35, 145] width 17 height 50
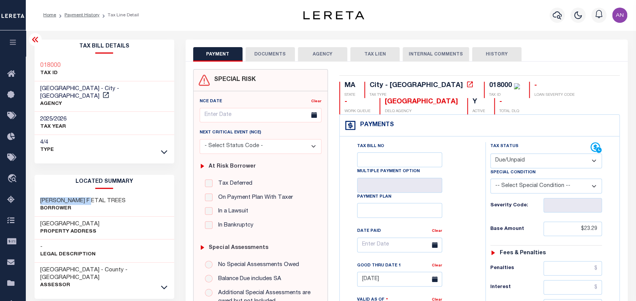
drag, startPoint x: 94, startPoint y: 193, endPoint x: 27, endPoint y: 188, distance: 67.0
click at [27, 188] on div "Parcel & Loan Tax Bill Details 018000 -" at bounding box center [331, 302] width 610 height 545
copy h3 "WHITLEY BERTRAM"
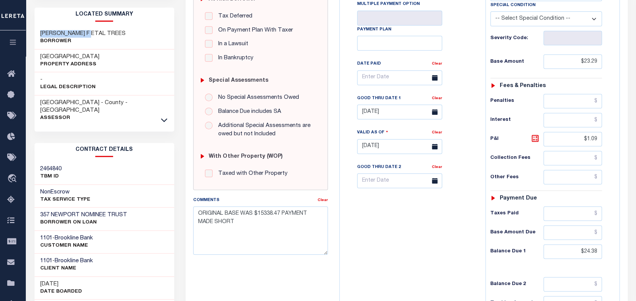
scroll to position [202, 0]
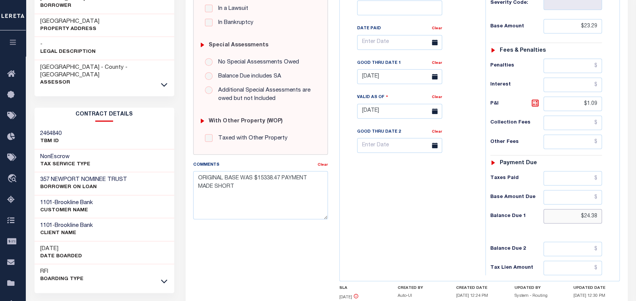
drag, startPoint x: 597, startPoint y: 217, endPoint x: 584, endPoint y: 215, distance: 13.0
click at [584, 215] on input "$24.38" at bounding box center [573, 216] width 58 height 14
paste input "67"
type input "$24.67"
type input "[DATE]"
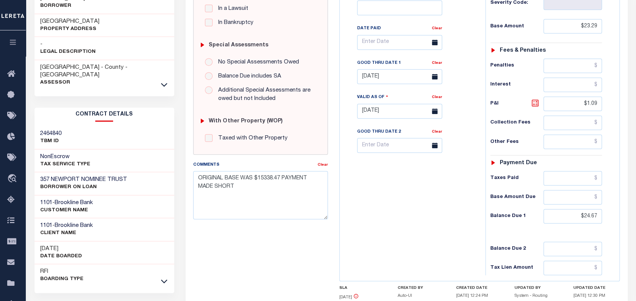
click at [539, 101] on icon at bounding box center [535, 102] width 9 height 9
type input "$1.38"
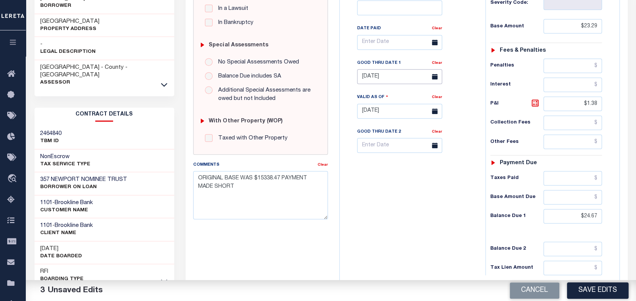
click at [396, 81] on input "[DATE]" at bounding box center [399, 76] width 85 height 15
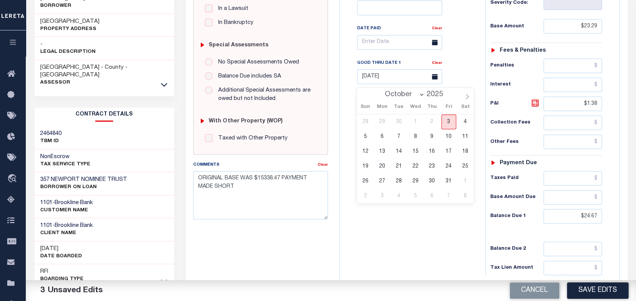
click at [444, 120] on span "3" at bounding box center [448, 121] width 15 height 15
type input "[DATE]"
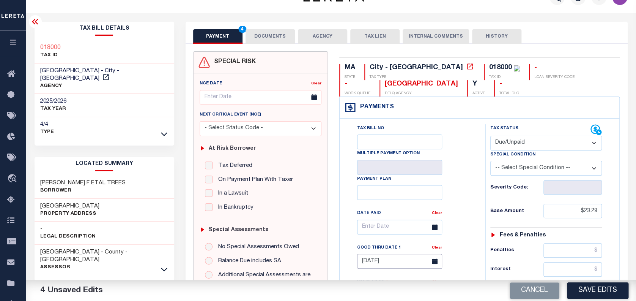
scroll to position [0, 0]
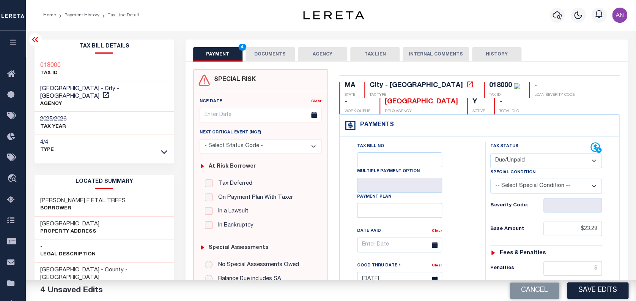
click at [268, 54] on button "DOCUMENTS" at bounding box center [270, 54] width 49 height 14
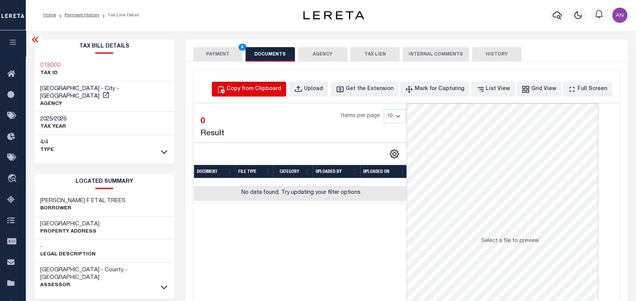
click at [253, 85] on div "Copy from Clipboard" at bounding box center [254, 89] width 55 height 8
select select "POP"
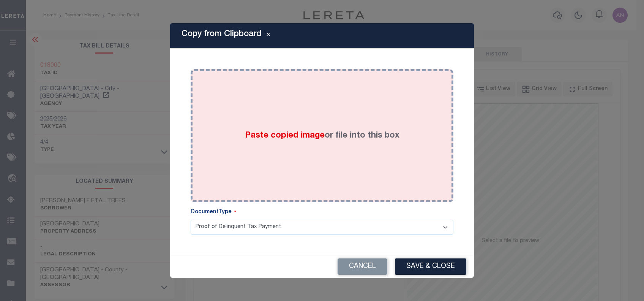
click at [325, 119] on div "Paste copied image or file into this box" at bounding box center [321, 135] width 251 height 121
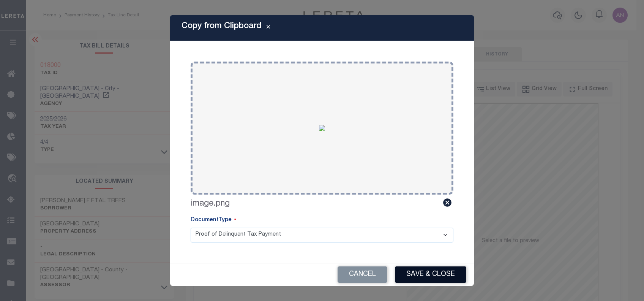
click at [422, 270] on button "Save & Close" at bounding box center [430, 274] width 71 height 16
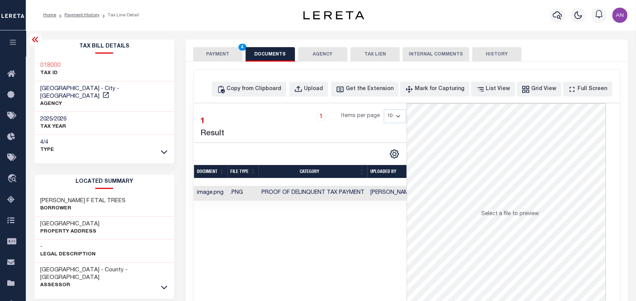
click at [206, 55] on button "PAYMENT 4" at bounding box center [217, 54] width 49 height 14
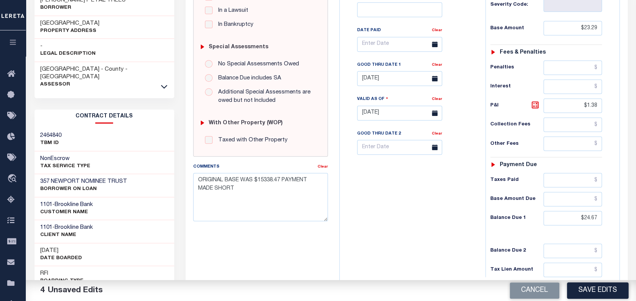
scroll to position [202, 0]
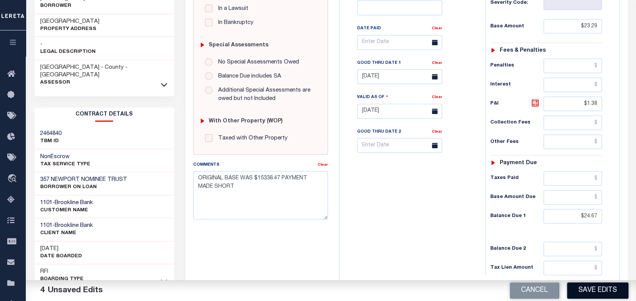
click at [588, 289] on button "Save Edits" at bounding box center [597, 290] width 61 height 16
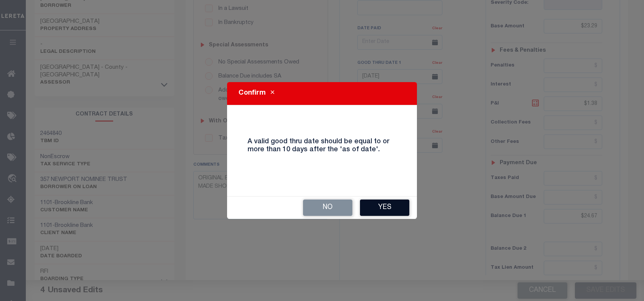
click at [389, 202] on button "Yes" at bounding box center [384, 207] width 49 height 16
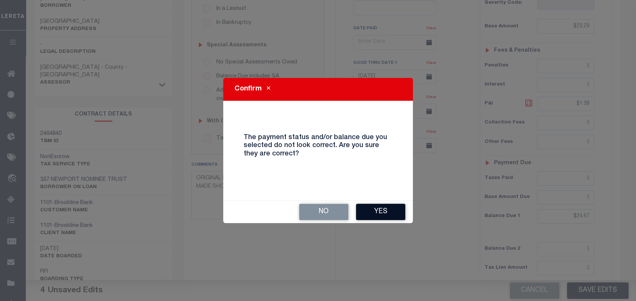
click at [389, 213] on button "Yes" at bounding box center [380, 211] width 49 height 16
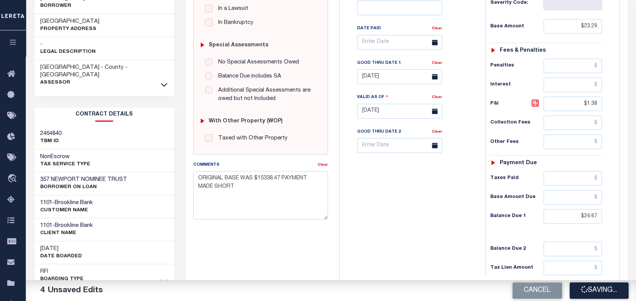
checkbox input "false"
type input "$23.29"
type input "$1.38"
type input "$24.67"
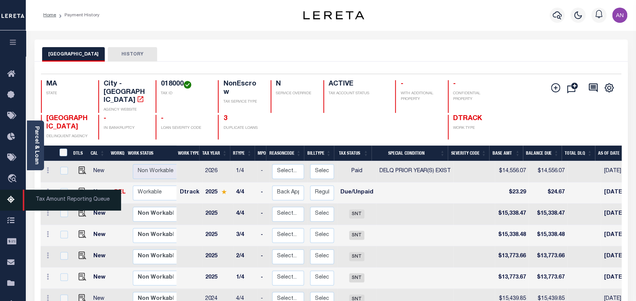
click at [13, 205] on icon at bounding box center [13, 199] width 12 height 9
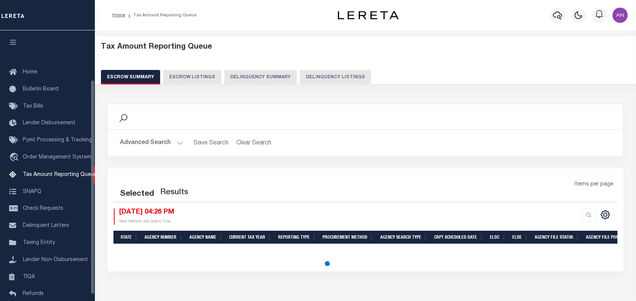
click at [314, 75] on button "Delinquency Listings" at bounding box center [335, 77] width 71 height 14
select select
select select "100"
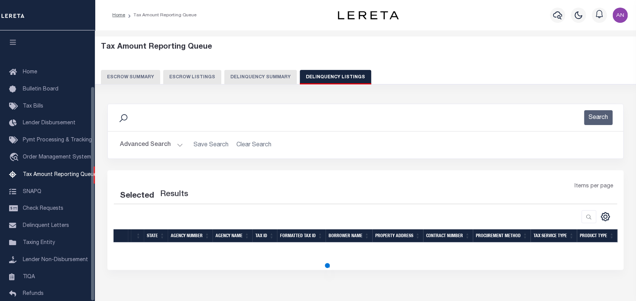
scroll to position [70, 0]
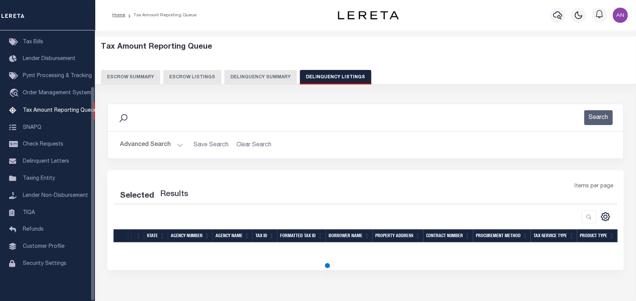
select select "100"
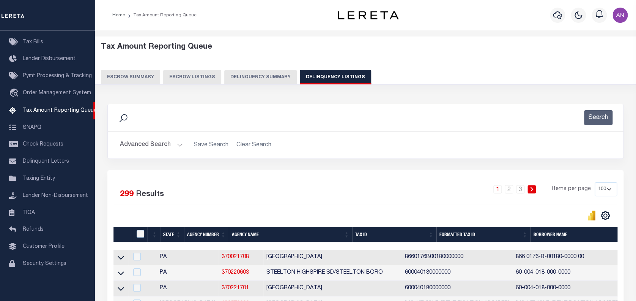
click at [148, 144] on button "Advanced Search" at bounding box center [151, 144] width 63 height 15
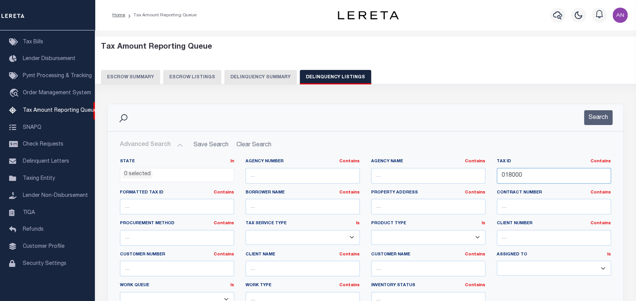
click at [531, 176] on input "018000" at bounding box center [554, 176] width 114 height 16
paste input "55-D-037.&45"
type input "55-D-037.&45"
click at [596, 118] on button "Search" at bounding box center [598, 117] width 28 height 15
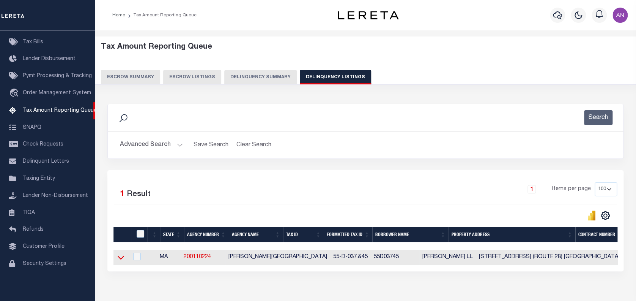
click at [122, 257] on icon at bounding box center [121, 257] width 6 height 8
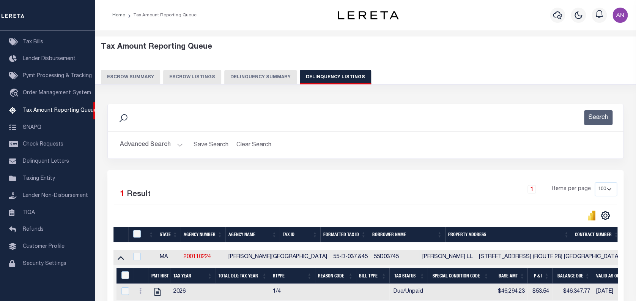
scroll to position [50, 0]
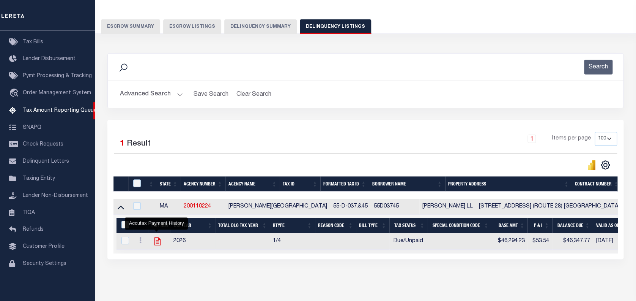
click at [156, 243] on icon "" at bounding box center [158, 241] width 10 height 10
checkbox input "true"
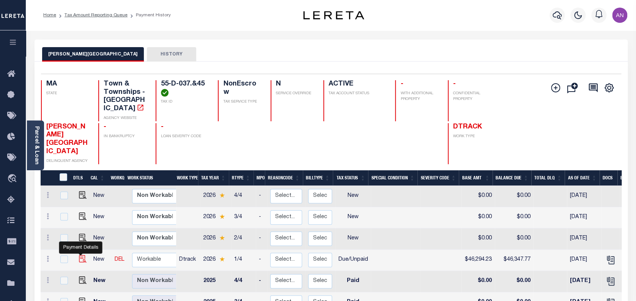
click at [82, 255] on img "" at bounding box center [83, 259] width 8 height 8
checkbox input "true"
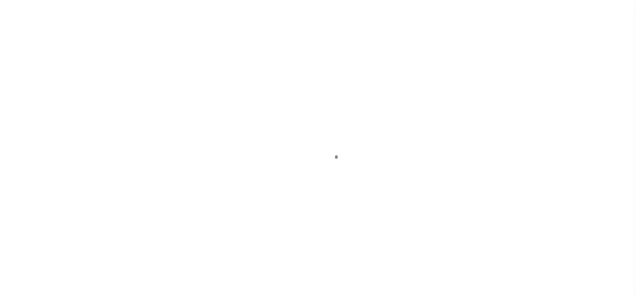
select select "DUE"
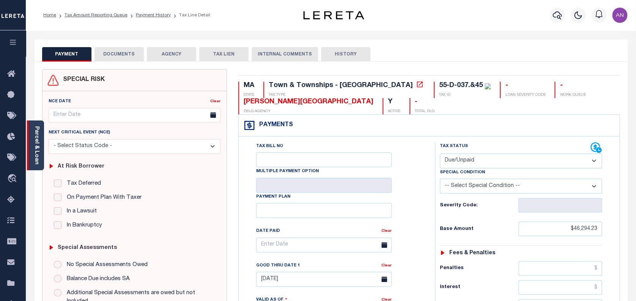
click at [40, 144] on div "Parcel & Loan" at bounding box center [35, 145] width 17 height 50
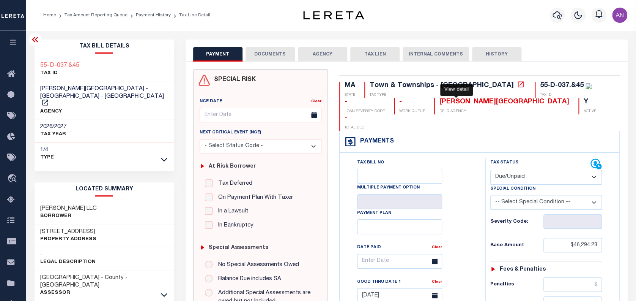
click at [517, 84] on icon at bounding box center [521, 84] width 8 height 8
drag, startPoint x: 477, startPoint y: 85, endPoint x: 518, endPoint y: 85, distance: 41.0
click at [540, 85] on div "55-D-037.&45" at bounding box center [562, 85] width 44 height 7
copy div "55-D-037.&45"
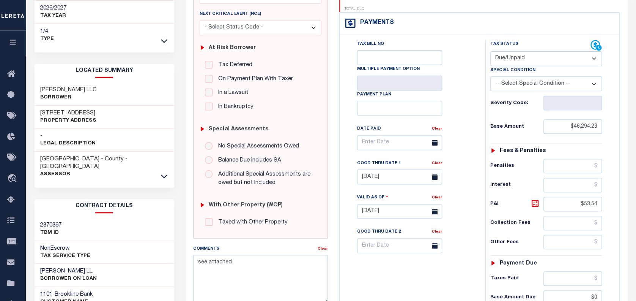
scroll to position [202, 0]
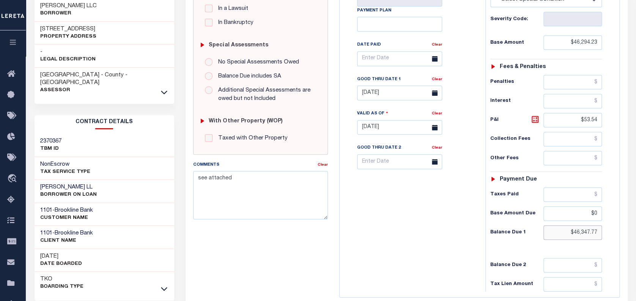
click at [587, 225] on input "$46,347.77" at bounding box center [573, 232] width 58 height 14
paste input "46,348.66"
type input "$46,348.66"
type input "[DATE]"
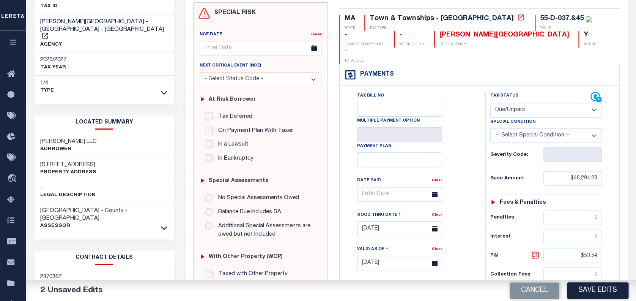
scroll to position [101, 0]
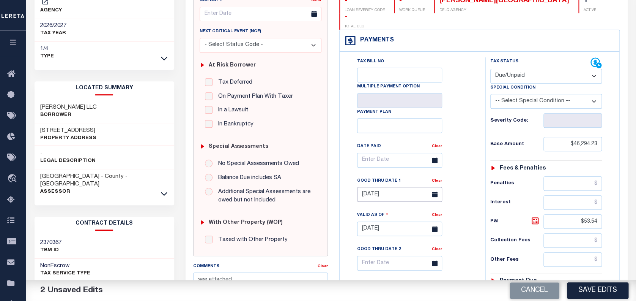
click at [380, 187] on input "[DATE]" at bounding box center [399, 194] width 85 height 15
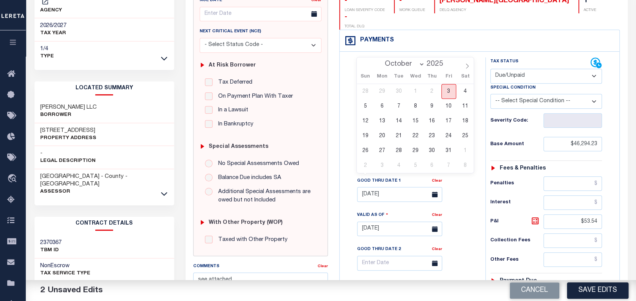
click at [448, 90] on span "3" at bounding box center [448, 91] width 15 height 15
type input "[DATE]"
click at [452, 90] on span "3" at bounding box center [448, 91] width 15 height 15
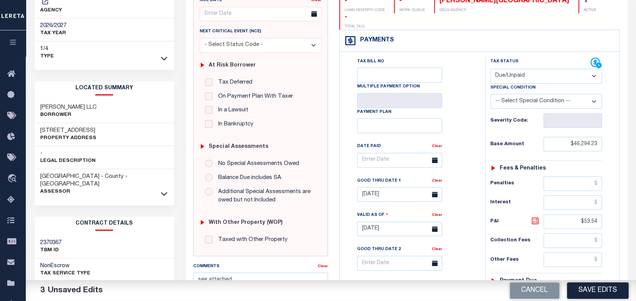
click at [537, 216] on icon at bounding box center [535, 220] width 9 height 9
type input "$54.43"
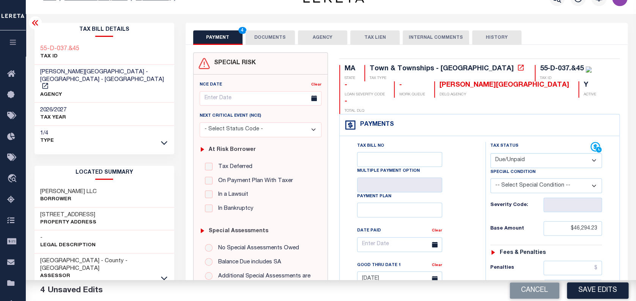
scroll to position [0, 0]
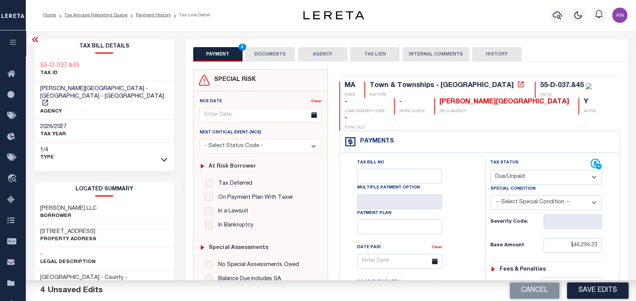
click at [265, 56] on button "DOCUMENTS" at bounding box center [270, 54] width 49 height 14
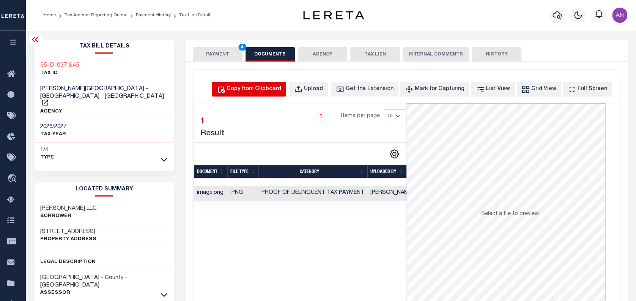
click at [278, 91] on div "Copy from Clipboard" at bounding box center [254, 89] width 55 height 8
select select "POP"
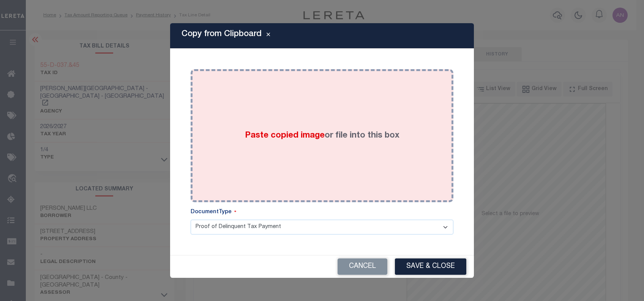
click at [298, 83] on div "Paste copied image or file into this box" at bounding box center [321, 135] width 251 height 121
click at [309, 113] on div "Paste copied image or file into this box" at bounding box center [321, 135] width 251 height 121
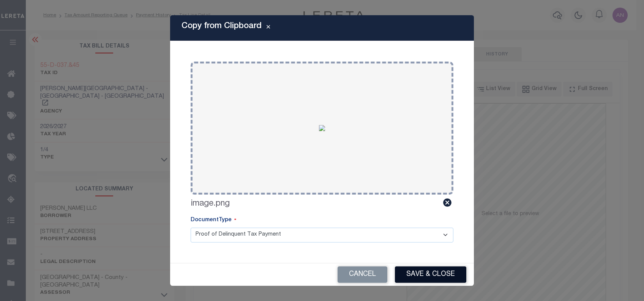
click at [414, 272] on button "Save & Close" at bounding box center [430, 274] width 71 height 16
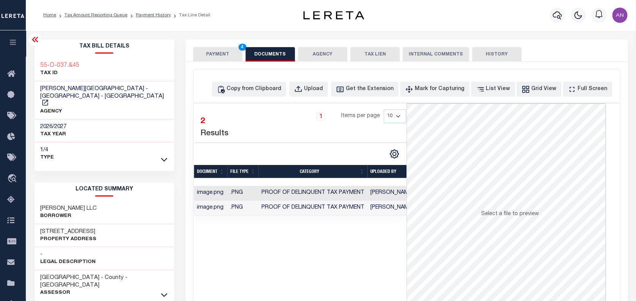
click at [211, 53] on button "PAYMENT 4" at bounding box center [217, 54] width 49 height 14
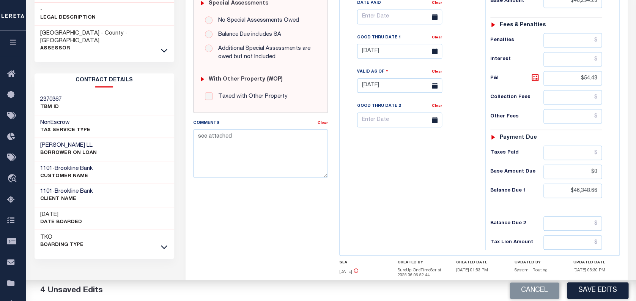
scroll to position [253, 0]
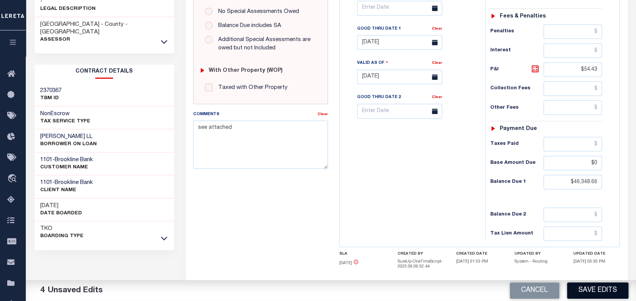
click at [599, 292] on button "Save Edits" at bounding box center [597, 290] width 61 height 16
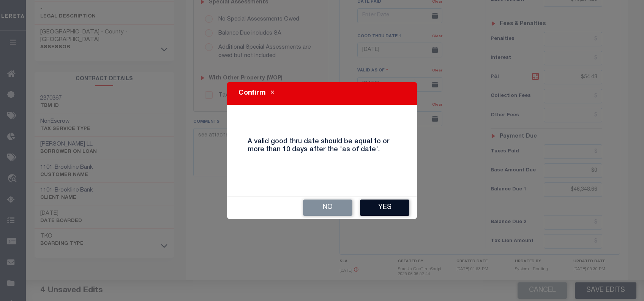
click at [373, 208] on button "Yes" at bounding box center [384, 207] width 49 height 16
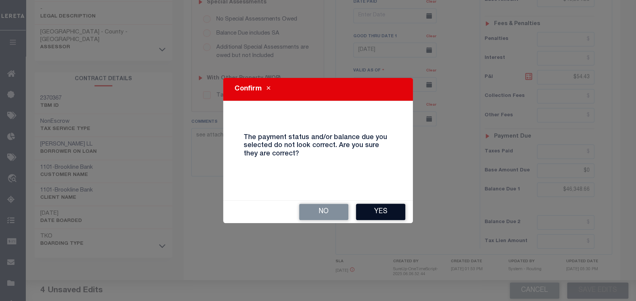
click at [383, 214] on button "Yes" at bounding box center [380, 211] width 49 height 16
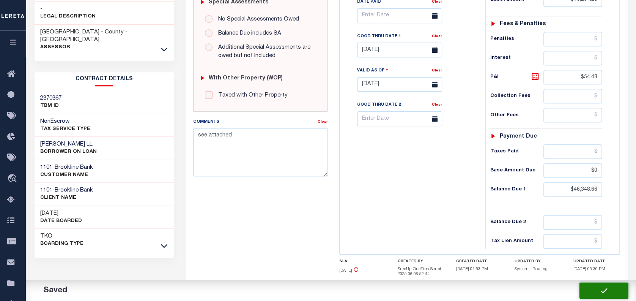
checkbox input "false"
type input "$46,294.23"
type input "$54.43"
type input "$0"
type input "$46,348.66"
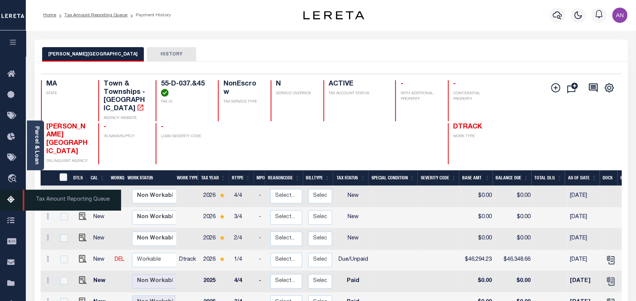
click at [14, 200] on icon at bounding box center [13, 199] width 12 height 9
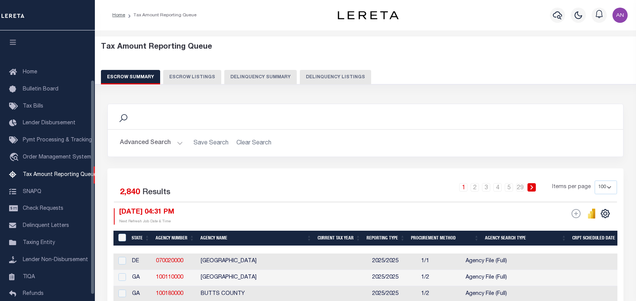
select select "100"
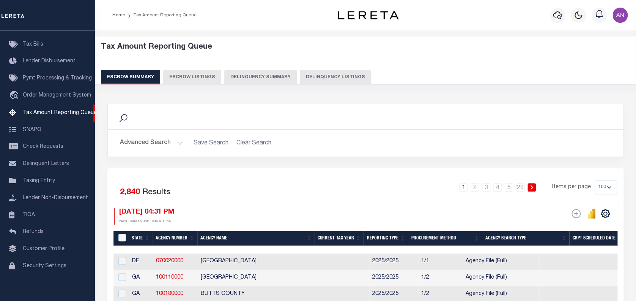
click at [326, 74] on button "Delinquency Listings" at bounding box center [335, 77] width 71 height 14
select select "100"
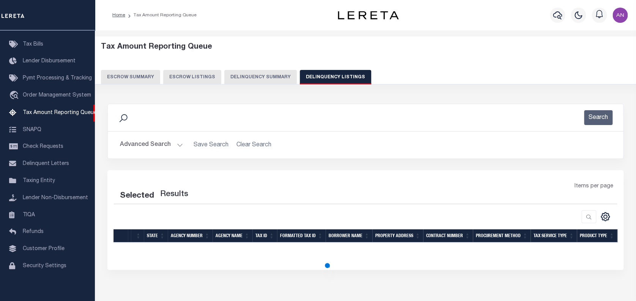
select select "100"
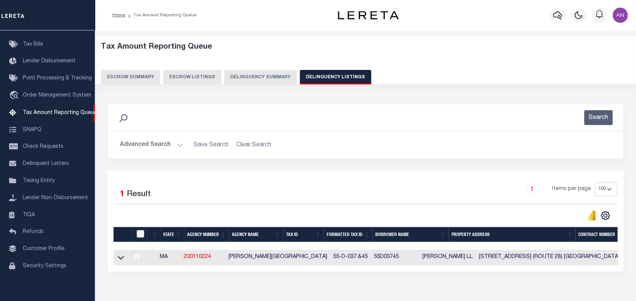
click at [141, 232] on input "checkbox" at bounding box center [141, 234] width 8 height 8
checkbox input "true"
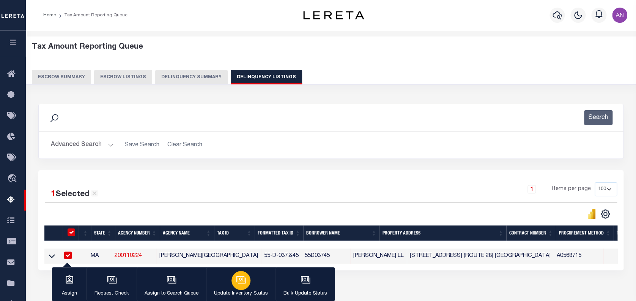
click at [249, 285] on button "Update Inventory Status" at bounding box center [240, 284] width 69 height 34
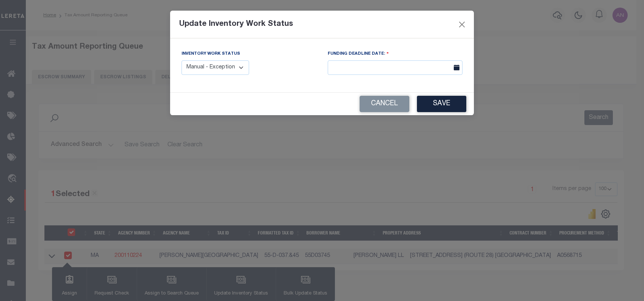
click at [229, 69] on select "Manual - Exception Pended - Awaiting Search Late Add Exception Completed" at bounding box center [215, 67] width 68 height 15
select select "4"
click at [181, 60] on select "Manual - Exception Pended - Awaiting Search Late Add Exception Completed" at bounding box center [215, 67] width 68 height 15
click at [433, 106] on button "Save" at bounding box center [441, 104] width 49 height 16
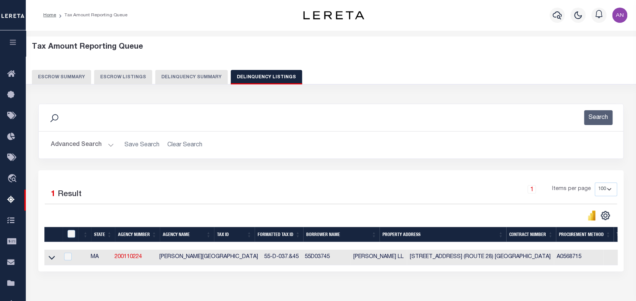
click at [94, 147] on button "Advanced Search" at bounding box center [82, 144] width 63 height 15
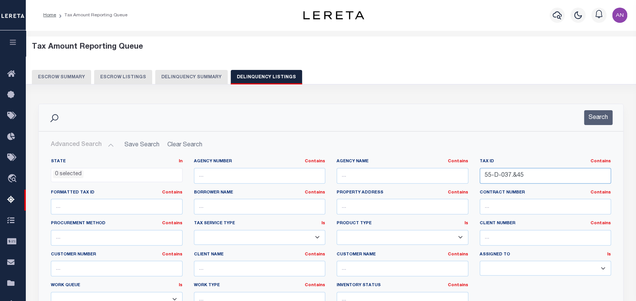
click at [499, 176] on input "55-D-037.&45" at bounding box center [546, 176] width 132 height 16
paste input "028-011"
type input "028-011"
click at [594, 117] on button "Search" at bounding box center [598, 117] width 28 height 15
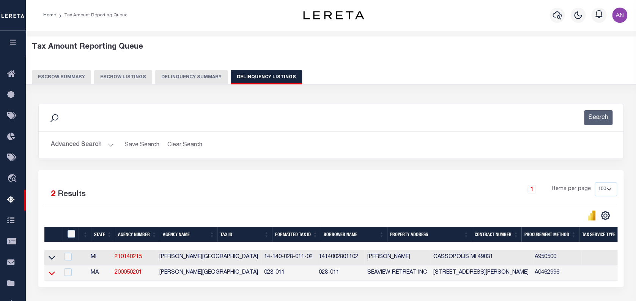
click at [53, 274] on icon at bounding box center [52, 273] width 6 height 8
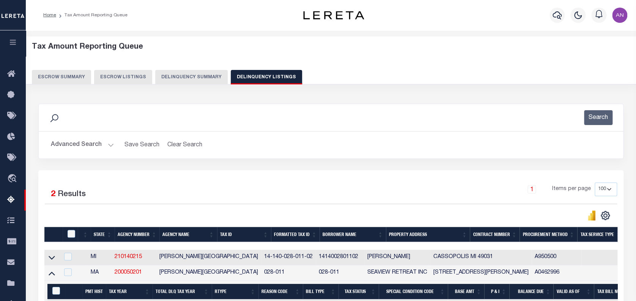
scroll to position [50, 0]
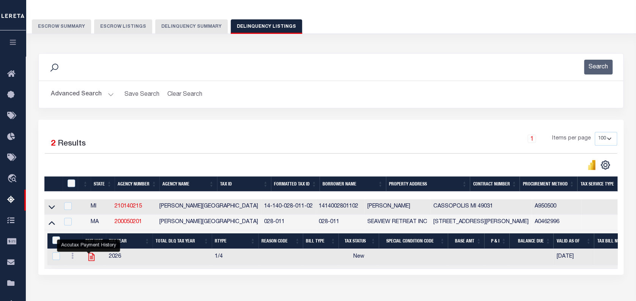
click at [89, 259] on icon "" at bounding box center [92, 257] width 10 height 10
checkbox input "true"
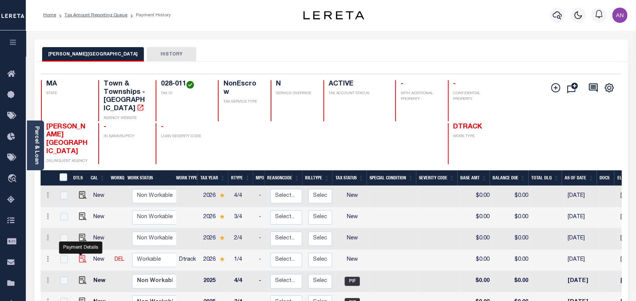
click at [82, 255] on img "" at bounding box center [83, 259] width 8 height 8
checkbox input "true"
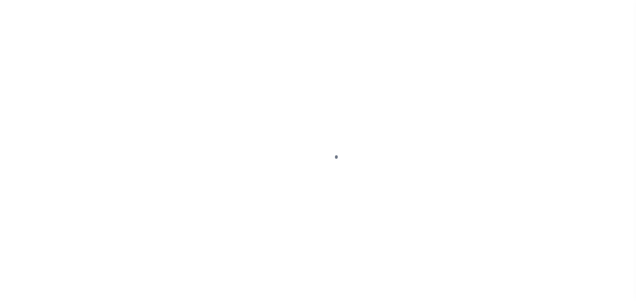
select select "NW2"
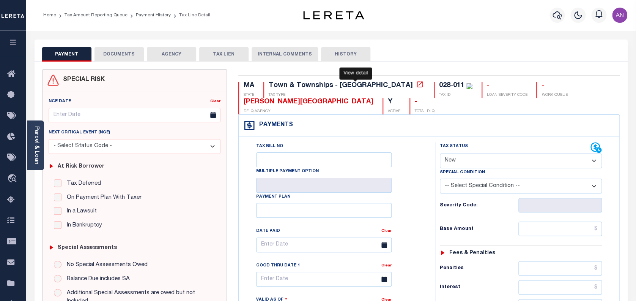
click at [416, 82] on icon at bounding box center [420, 84] width 8 height 8
click at [37, 153] on link "Parcel & Loan" at bounding box center [36, 145] width 5 height 38
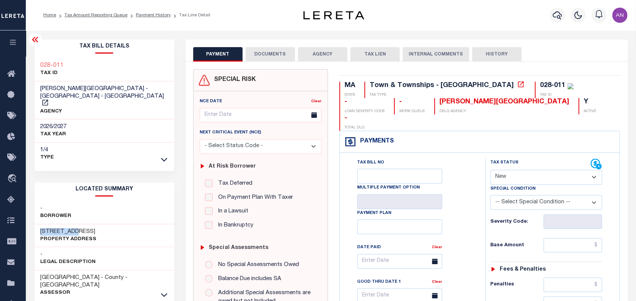
drag, startPoint x: 76, startPoint y: 216, endPoint x: 41, endPoint y: 216, distance: 34.9
click at [41, 228] on h3 "[STREET_ADDRESS]" at bounding box center [68, 232] width 56 height 8
copy h3 "255 CENTRAL"
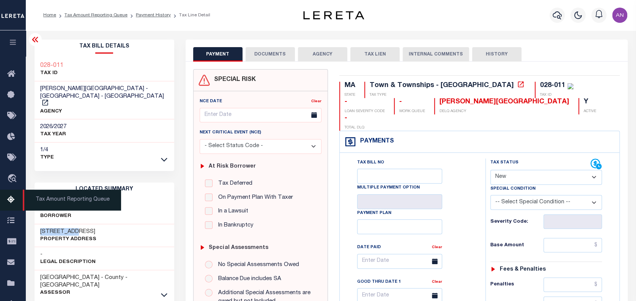
click at [14, 200] on icon at bounding box center [13, 199] width 12 height 9
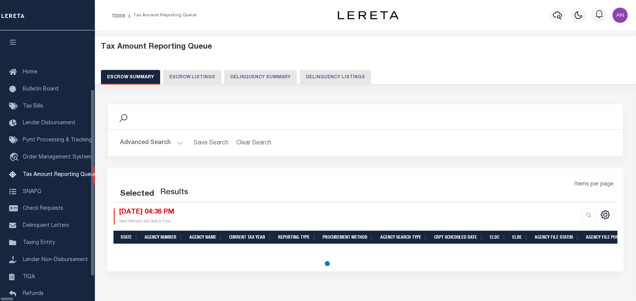
select select "100"
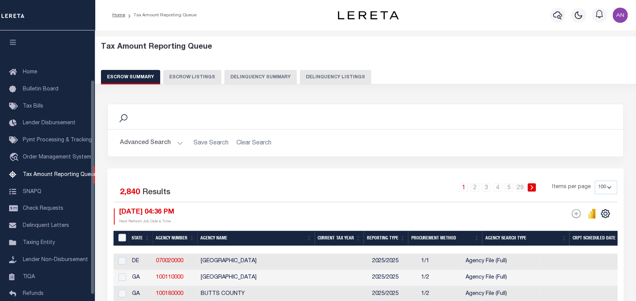
scroll to position [62, 0]
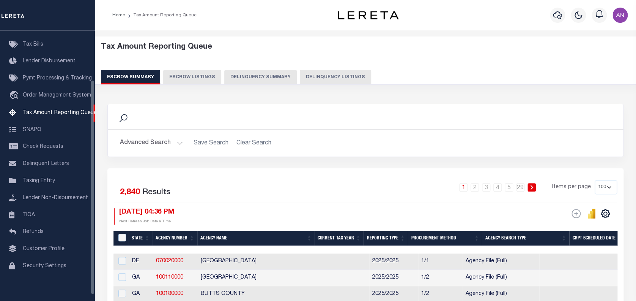
click at [300, 79] on button "Delinquency Listings" at bounding box center [335, 77] width 71 height 14
select select "100"
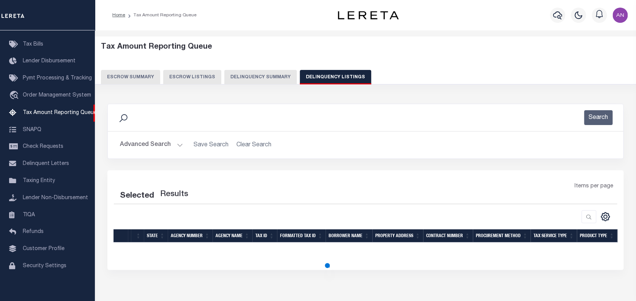
select select "100"
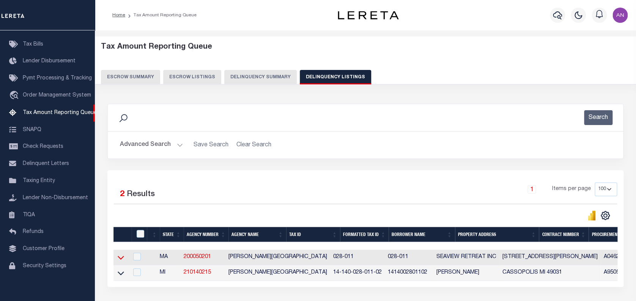
click at [121, 258] on icon at bounding box center [121, 257] width 6 height 8
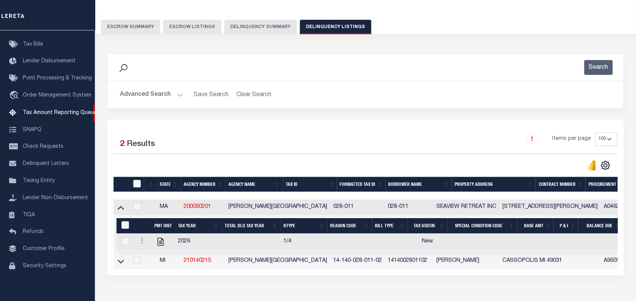
scroll to position [50, 0]
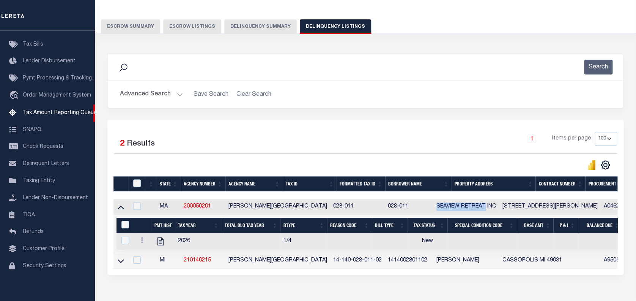
drag, startPoint x: 391, startPoint y: 206, endPoint x: 439, endPoint y: 205, distance: 48.2
click at [439, 205] on td "SEAVIEW RETREAT INC" at bounding box center [466, 207] width 66 height 16
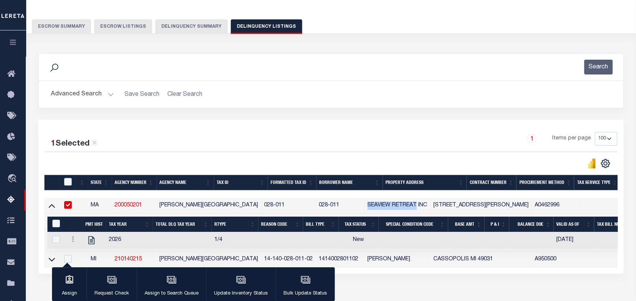
copy td "SEAVIEW RETREAT"
click at [364, 206] on td "SEAVIEW RETREAT INC" at bounding box center [397, 206] width 66 height 16
checkbox input "false"
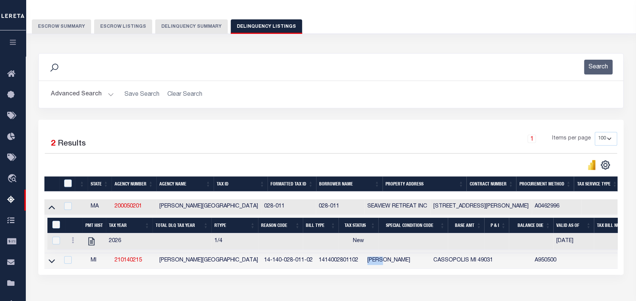
drag, startPoint x: 322, startPoint y: 262, endPoint x: 339, endPoint y: 263, distance: 17.5
click at [364, 263] on td "[PERSON_NAME]" at bounding box center [397, 261] width 66 height 16
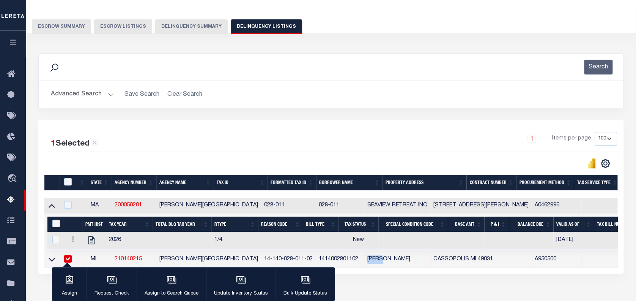
drag, startPoint x: 347, startPoint y: 260, endPoint x: 375, endPoint y: 258, distance: 28.5
click at [375, 258] on td "[PERSON_NAME]" at bounding box center [397, 260] width 66 height 16
checkbox input "false"
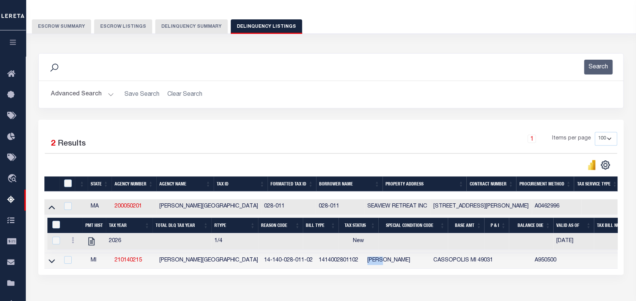
copy td "[PERSON_NAME]"
